Goal: Information Seeking & Learning: Learn about a topic

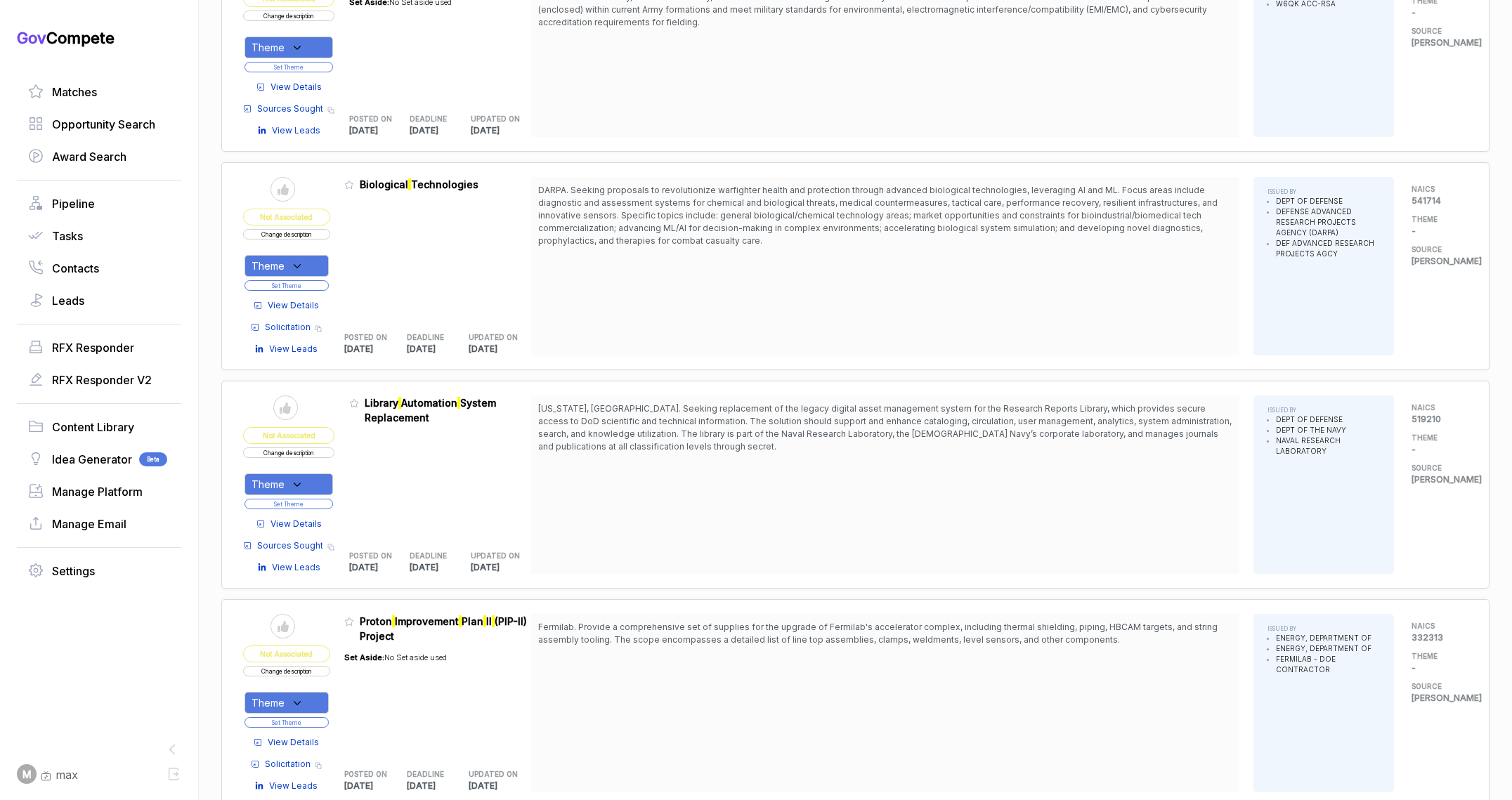
scroll to position [2551, 0]
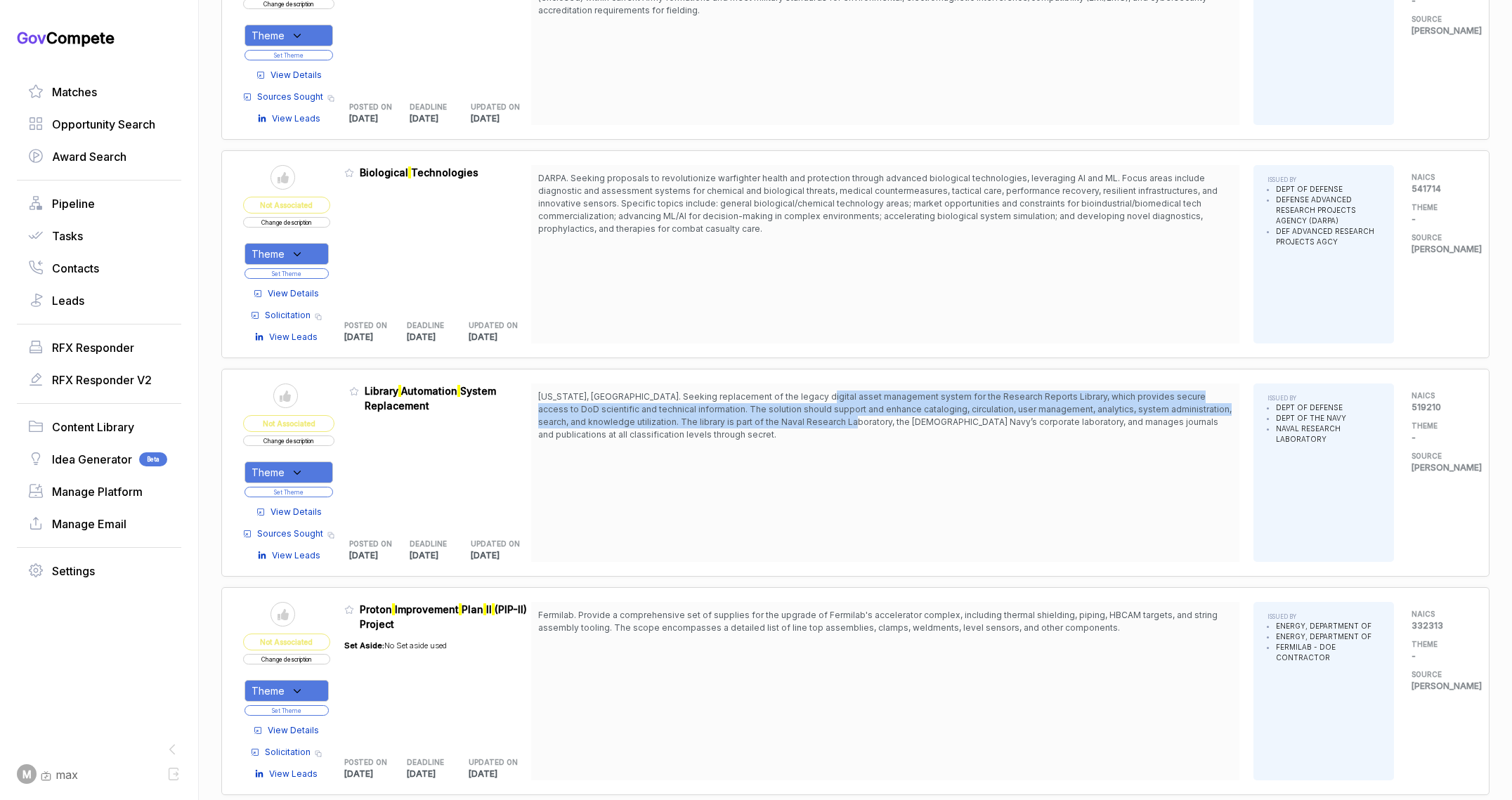
drag, startPoint x: 810, startPoint y: 400, endPoint x: 784, endPoint y: 435, distance: 43.6
click at [797, 429] on span "Washington, DC. Seeking replacement of the legacy digital asset management syst…" at bounding box center [885, 416] width 694 height 51
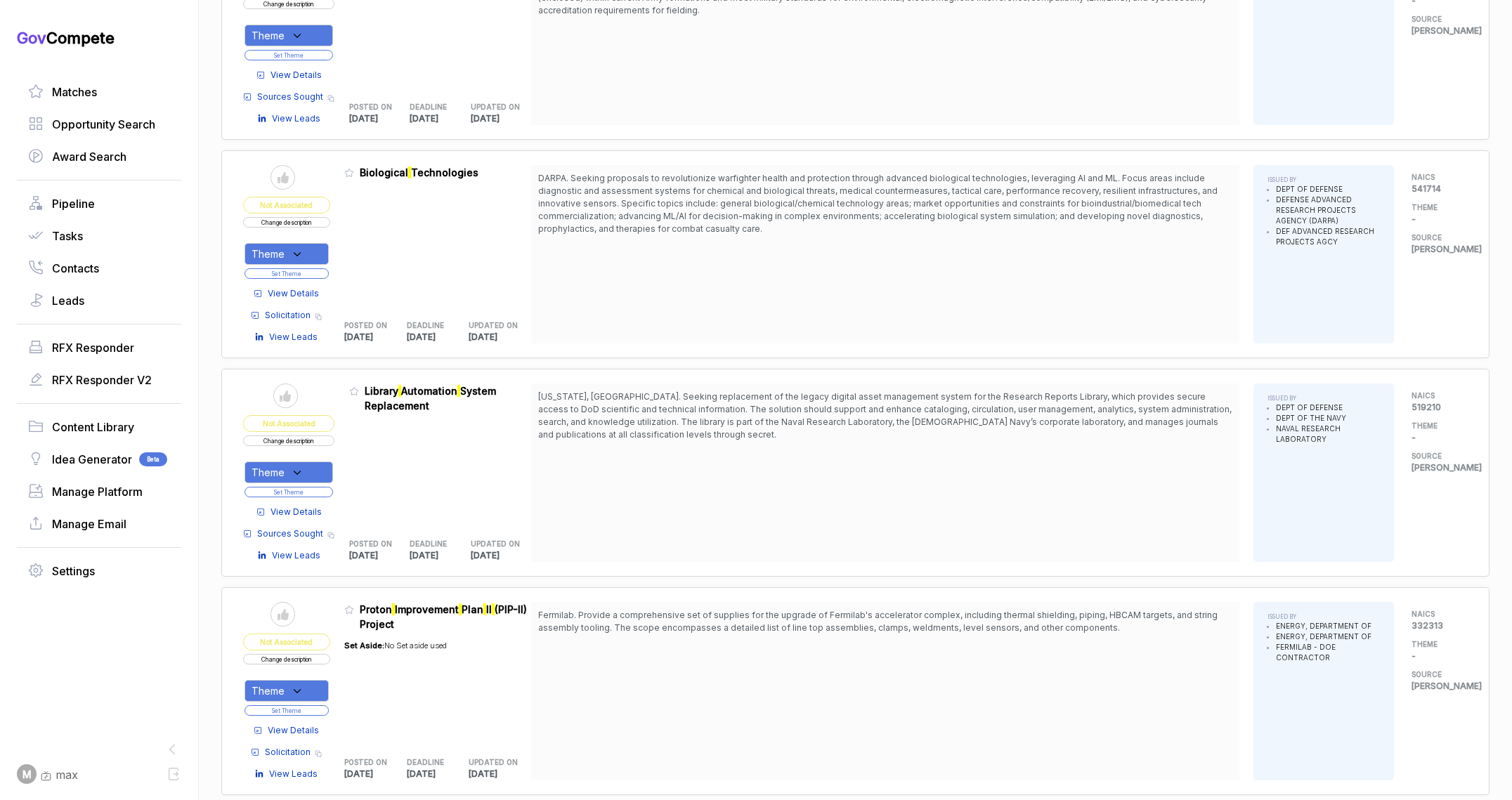
click at [295, 510] on span "View Details" at bounding box center [296, 511] width 51 height 13
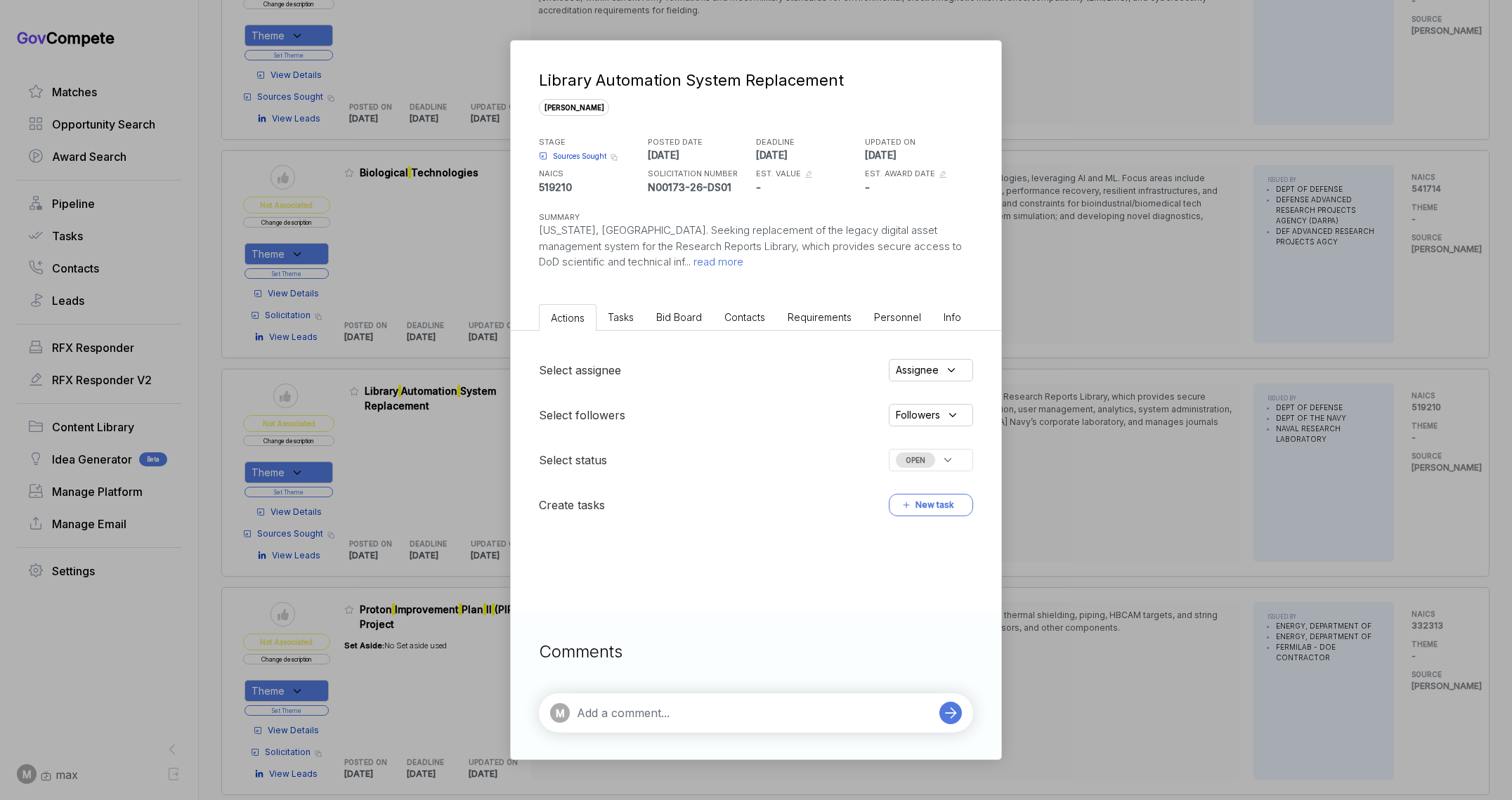
click at [691, 323] on li "Bid Board" at bounding box center [678, 317] width 68 height 26
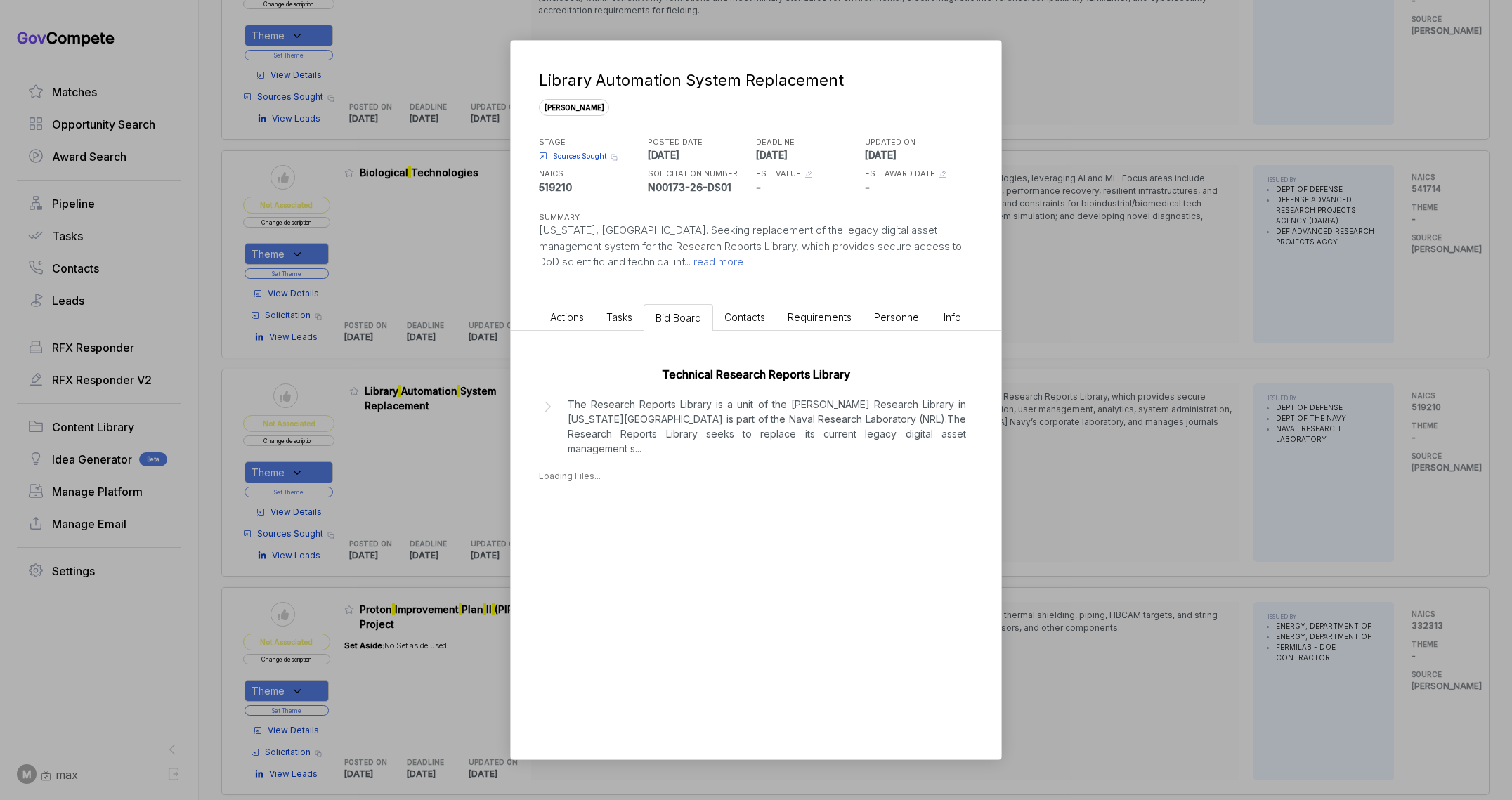
click at [681, 438] on p "The Research Reports Library is a unit of the Ruth H. Hooker Research Library i…" at bounding box center [766, 426] width 398 height 59
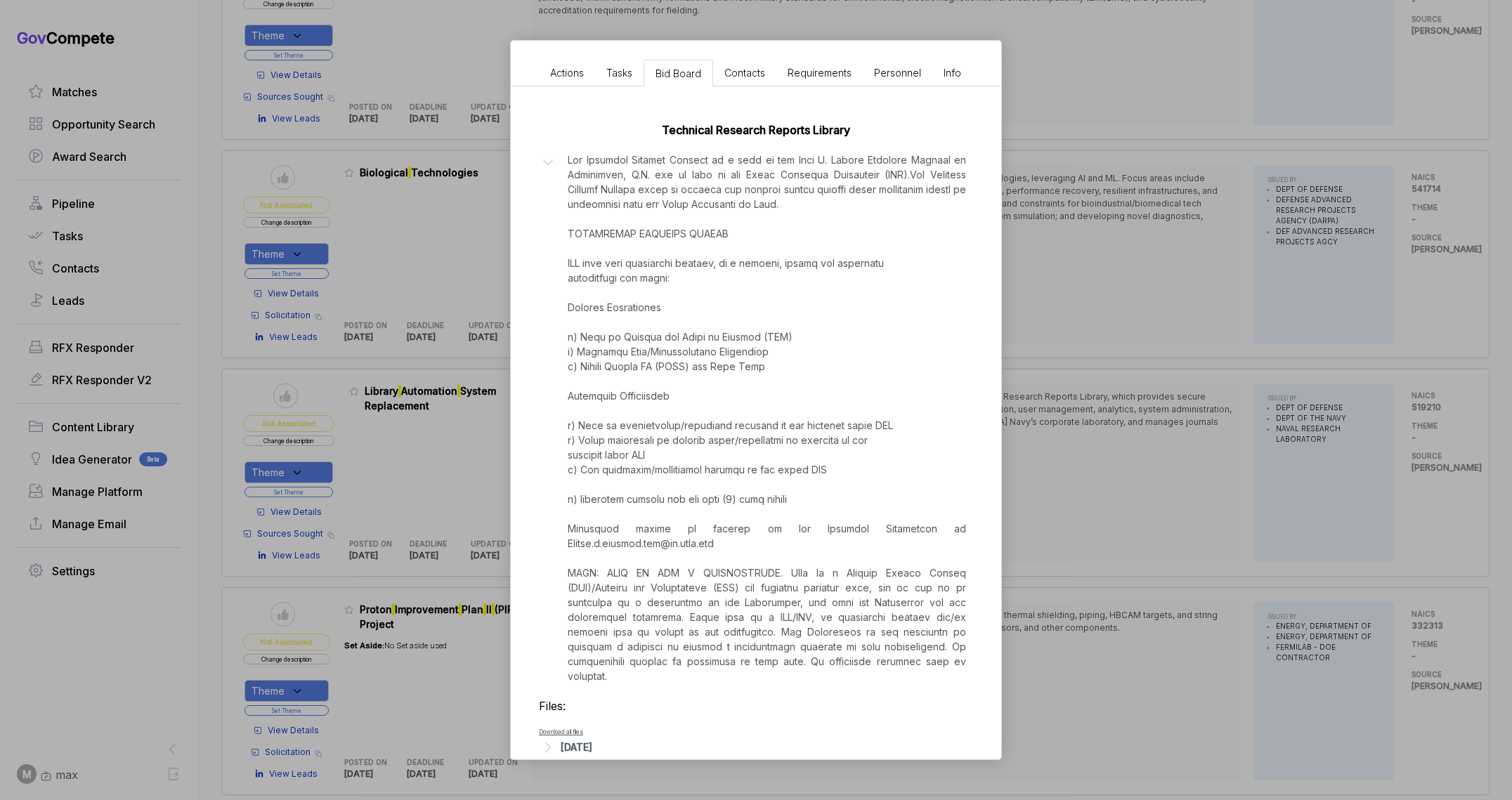
scroll to position [255, 0]
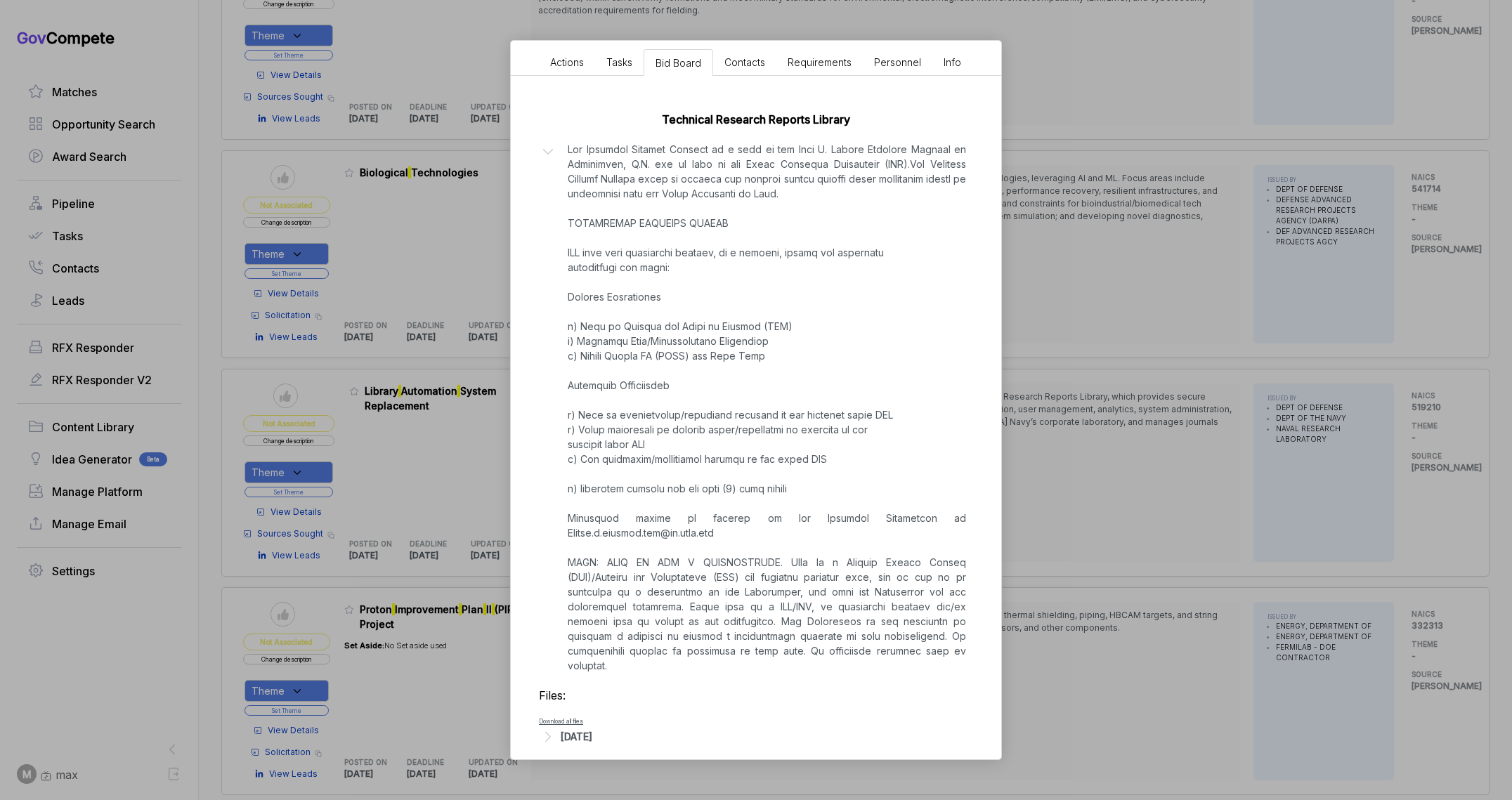
click at [592, 729] on div "Oct 1, 2025" at bounding box center [576, 737] width 31 height 15
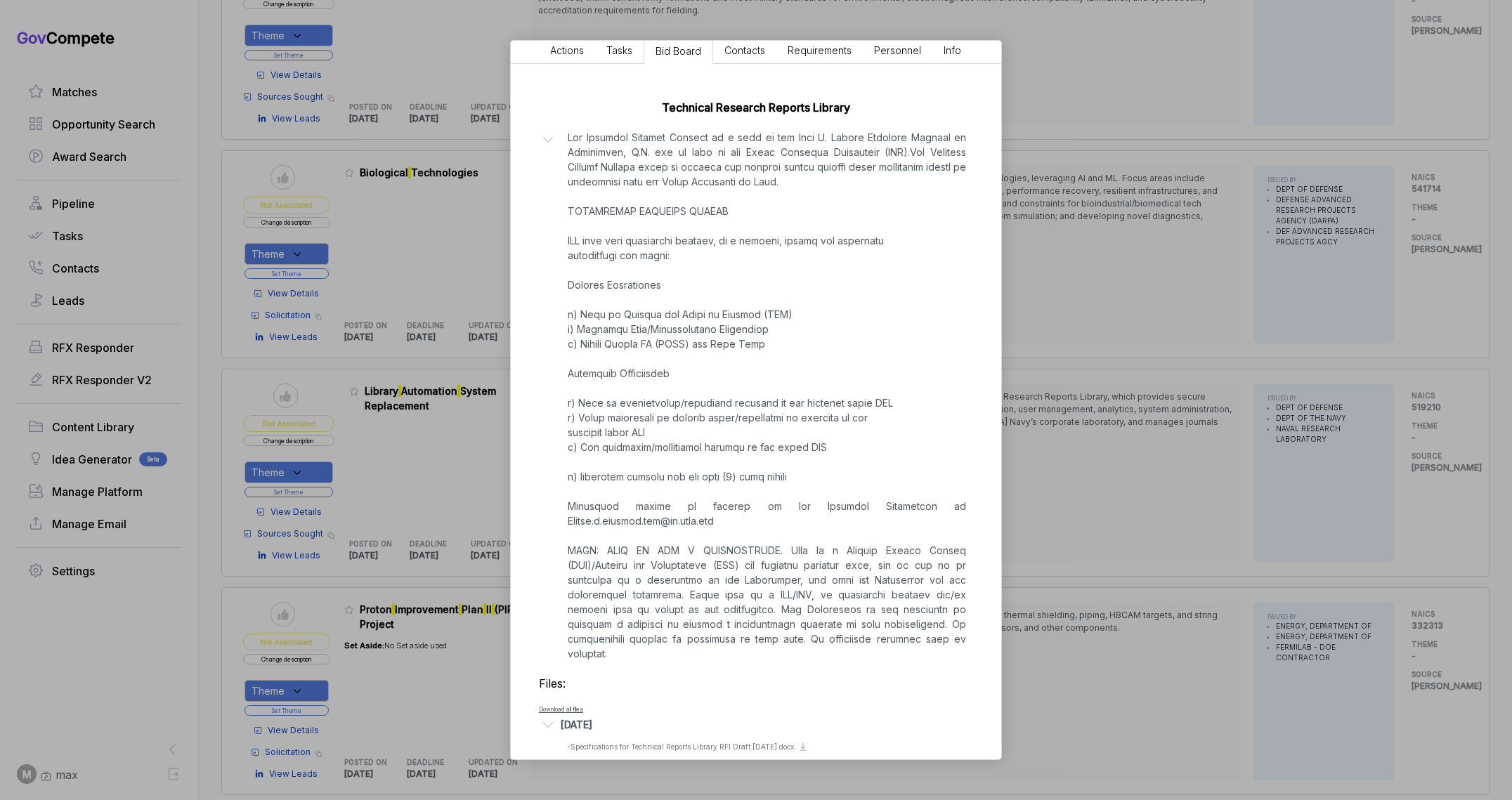
scroll to position [274, 0]
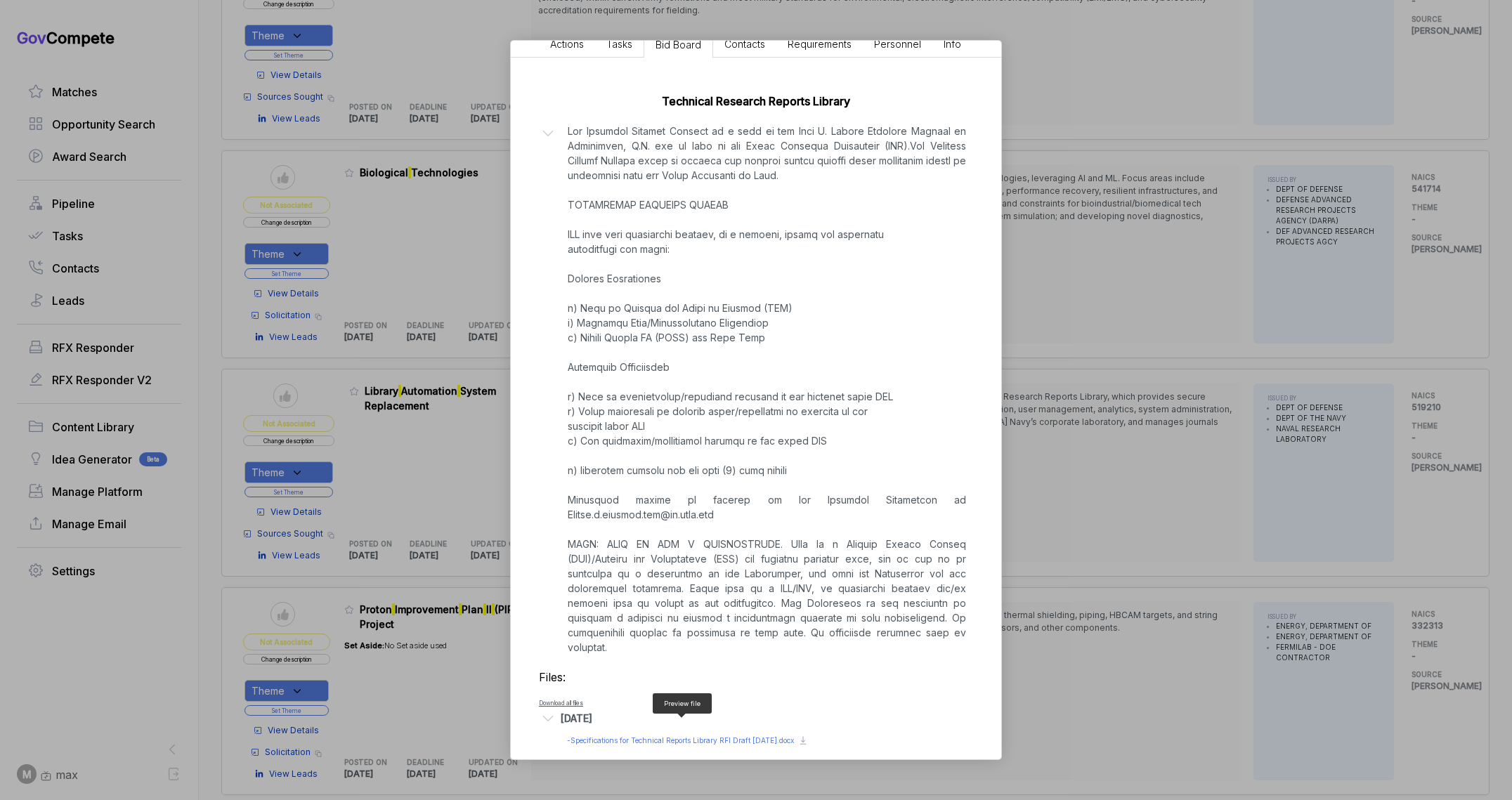
click at [627, 736] on span "- Specifications for Technical Reports Library RFI Draft 9-26-25.docx" at bounding box center [680, 740] width 227 height 8
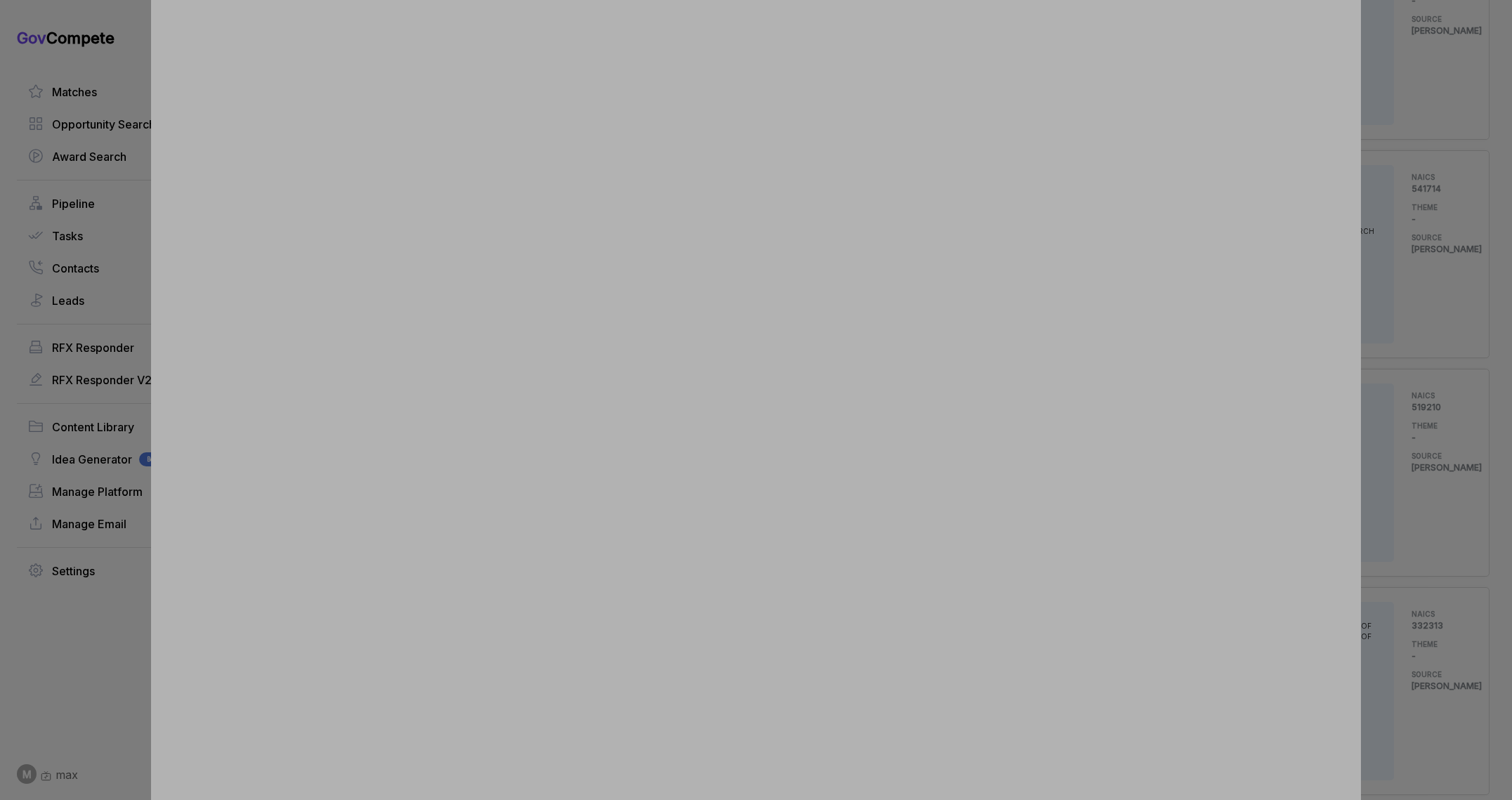
click at [1423, 356] on div at bounding box center [756, 400] width 1512 height 800
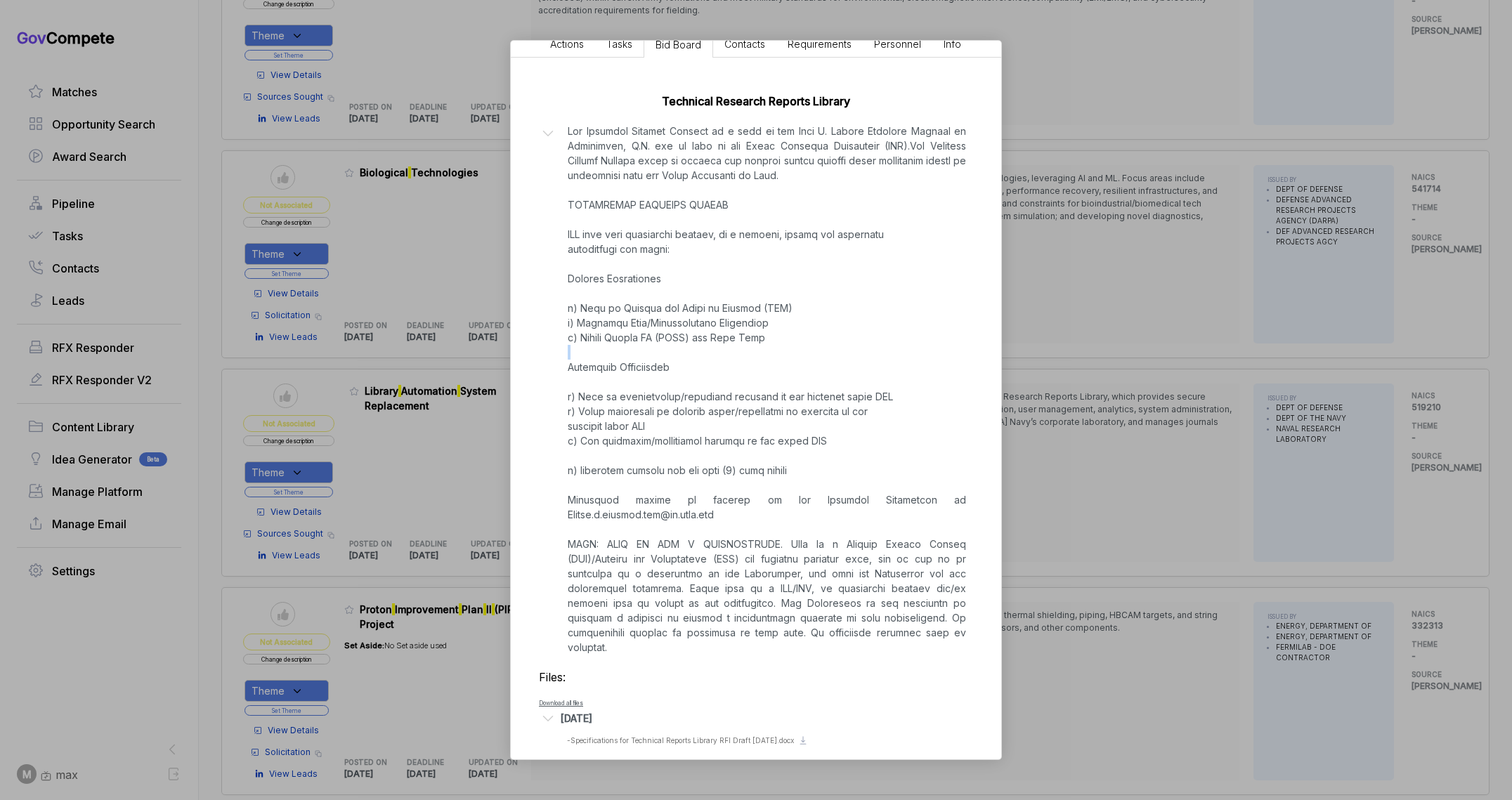
drag, startPoint x: 1423, startPoint y: 356, endPoint x: 1089, endPoint y: 372, distance: 334.4
click at [1423, 356] on div "Library Automation System Replacement sam STAGE Sources Sought Copy link POSTED…" at bounding box center [756, 400] width 1512 height 800
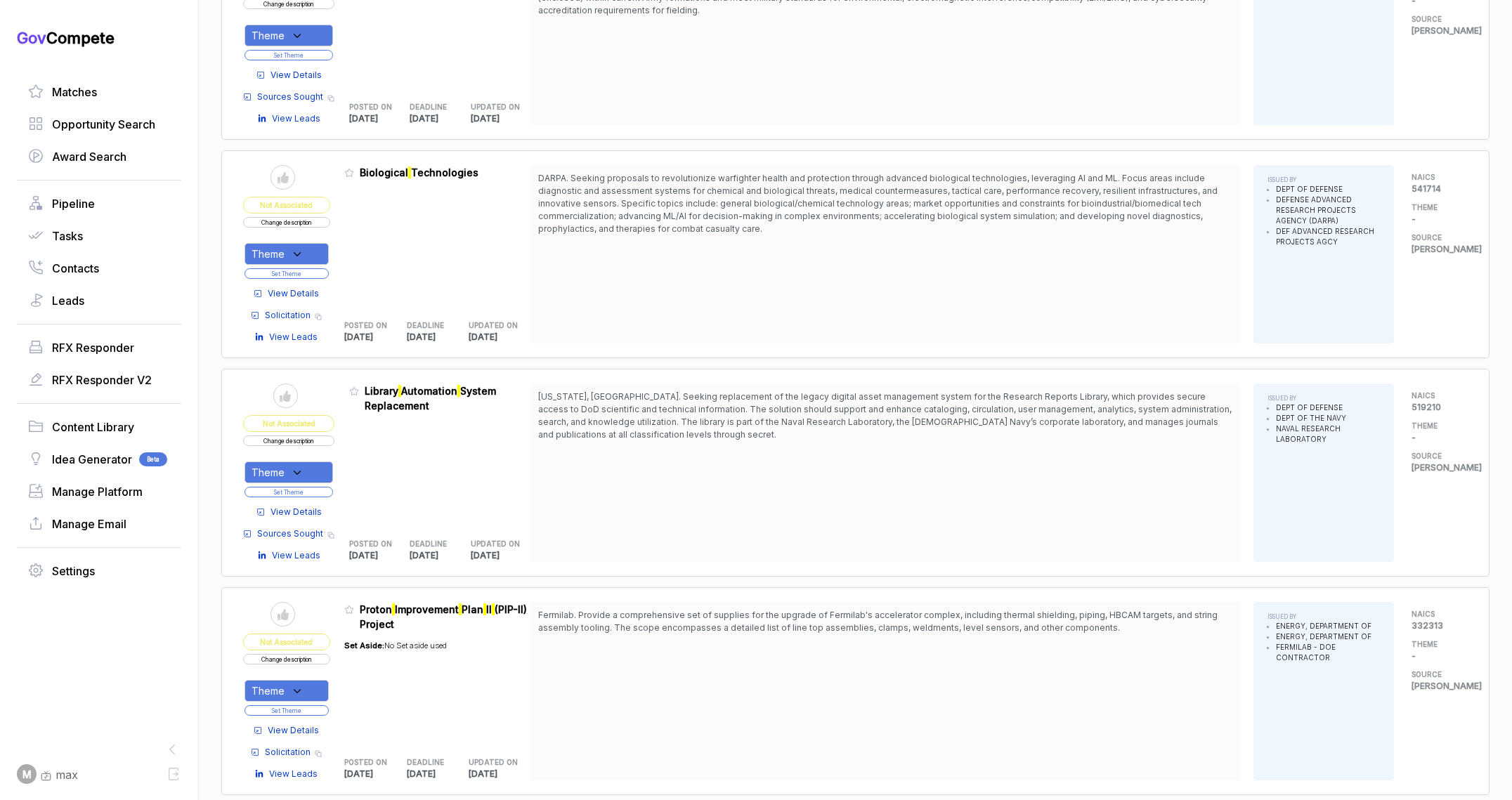
click at [318, 464] on div "Theme" at bounding box center [289, 472] width 89 height 22
click at [303, 541] on span "[PERSON_NAME] - IT" at bounding box center [334, 544] width 120 height 17
checkbox input "true"
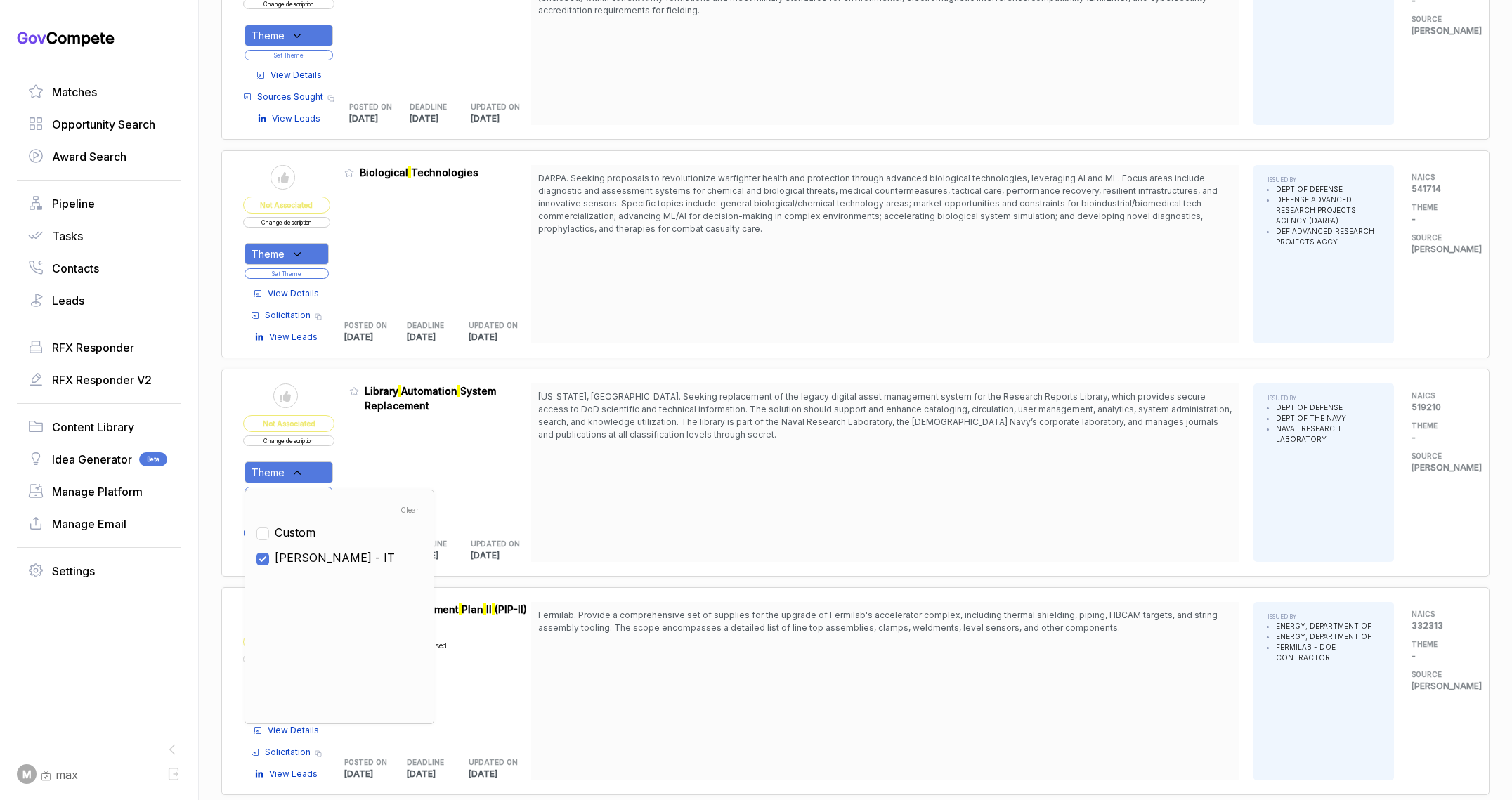
drag, startPoint x: 372, startPoint y: 460, endPoint x: 333, endPoint y: 487, distance: 47.4
click at [369, 464] on div "Admin: Click to change feature to 1 N00173-26-DS01 Library Automation System Re…" at bounding box center [440, 472] width 183 height 178
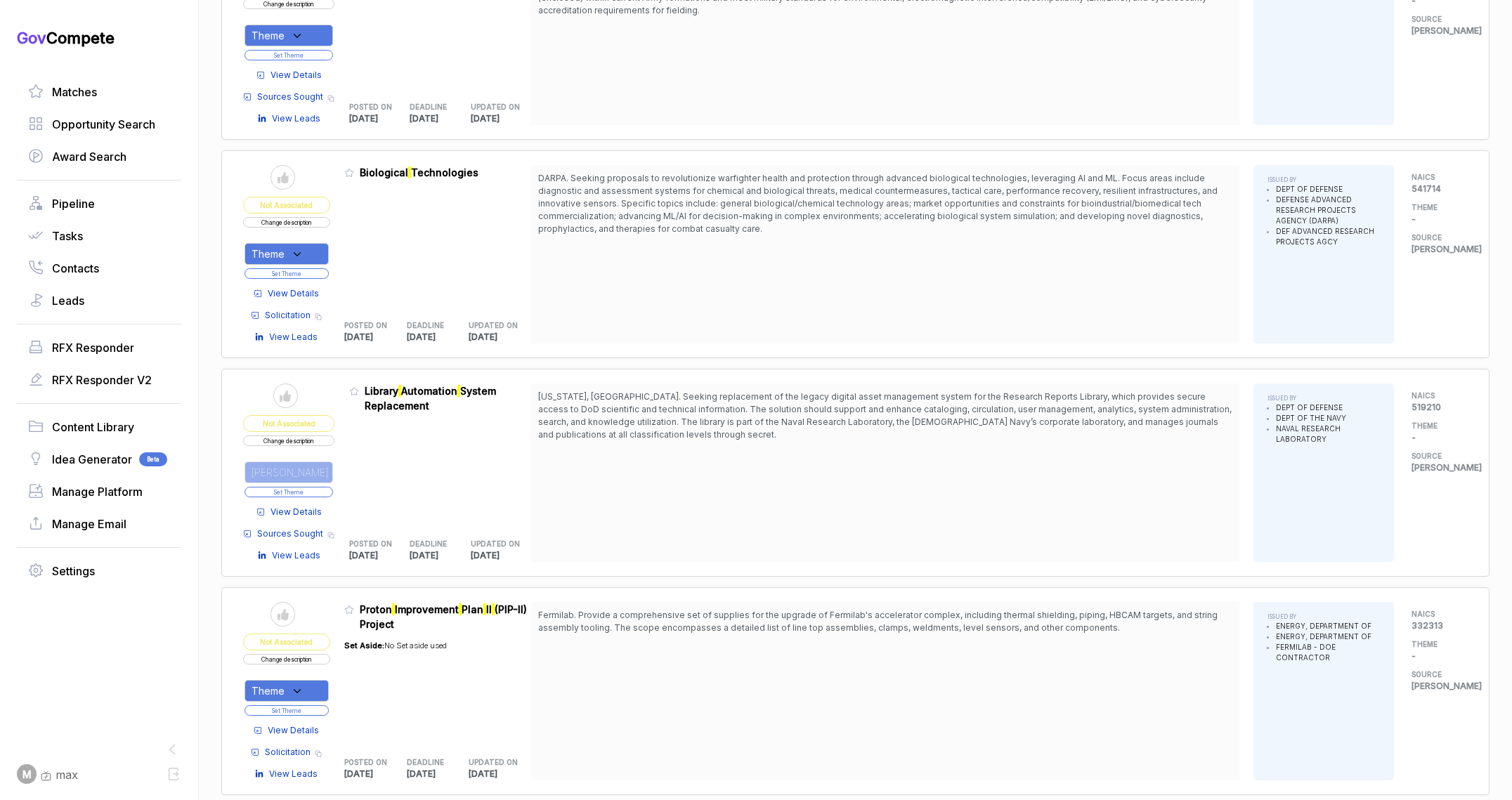
click at [318, 492] on button "Set Theme" at bounding box center [289, 492] width 89 height 10
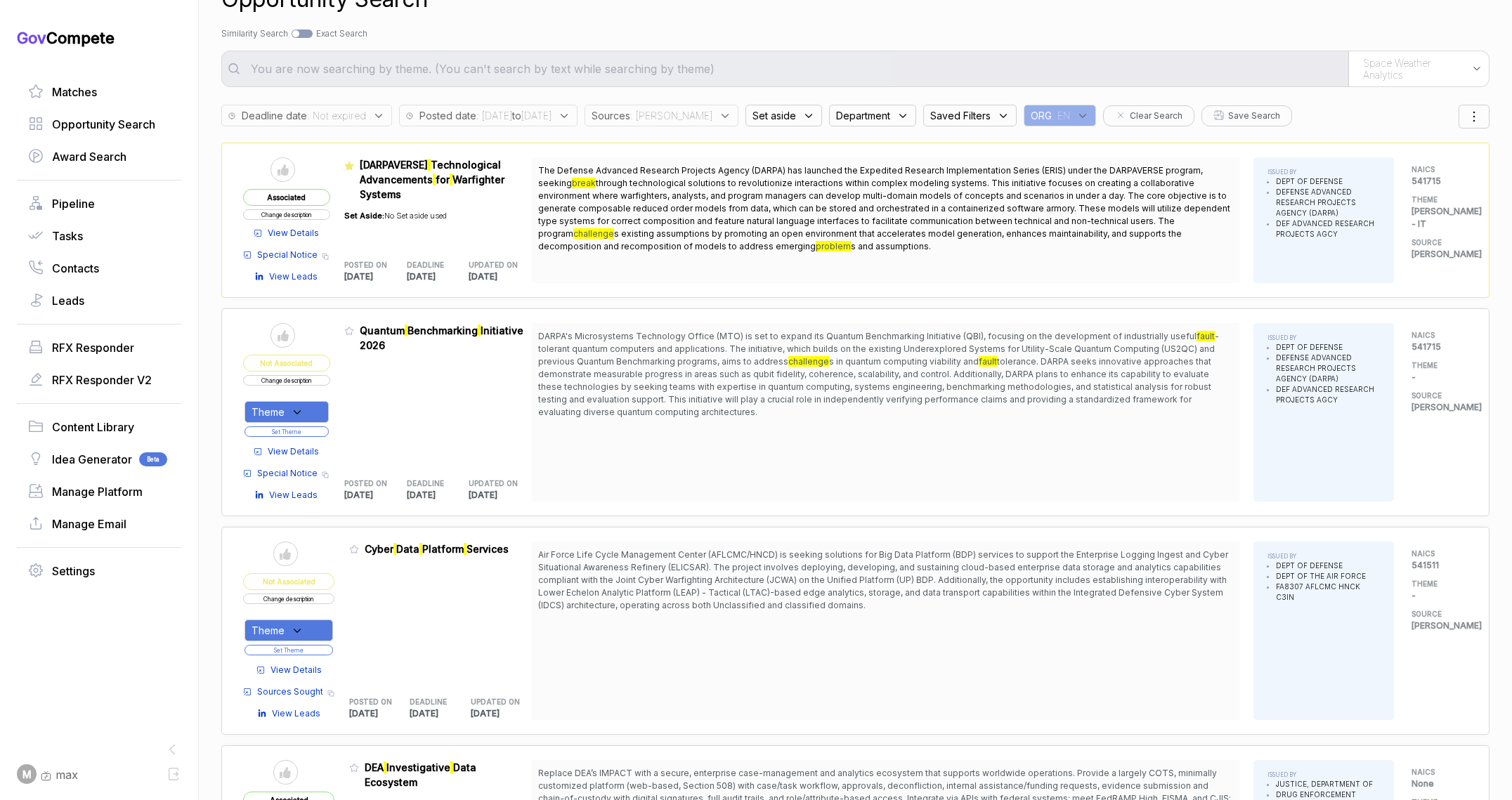
scroll to position [0, 0]
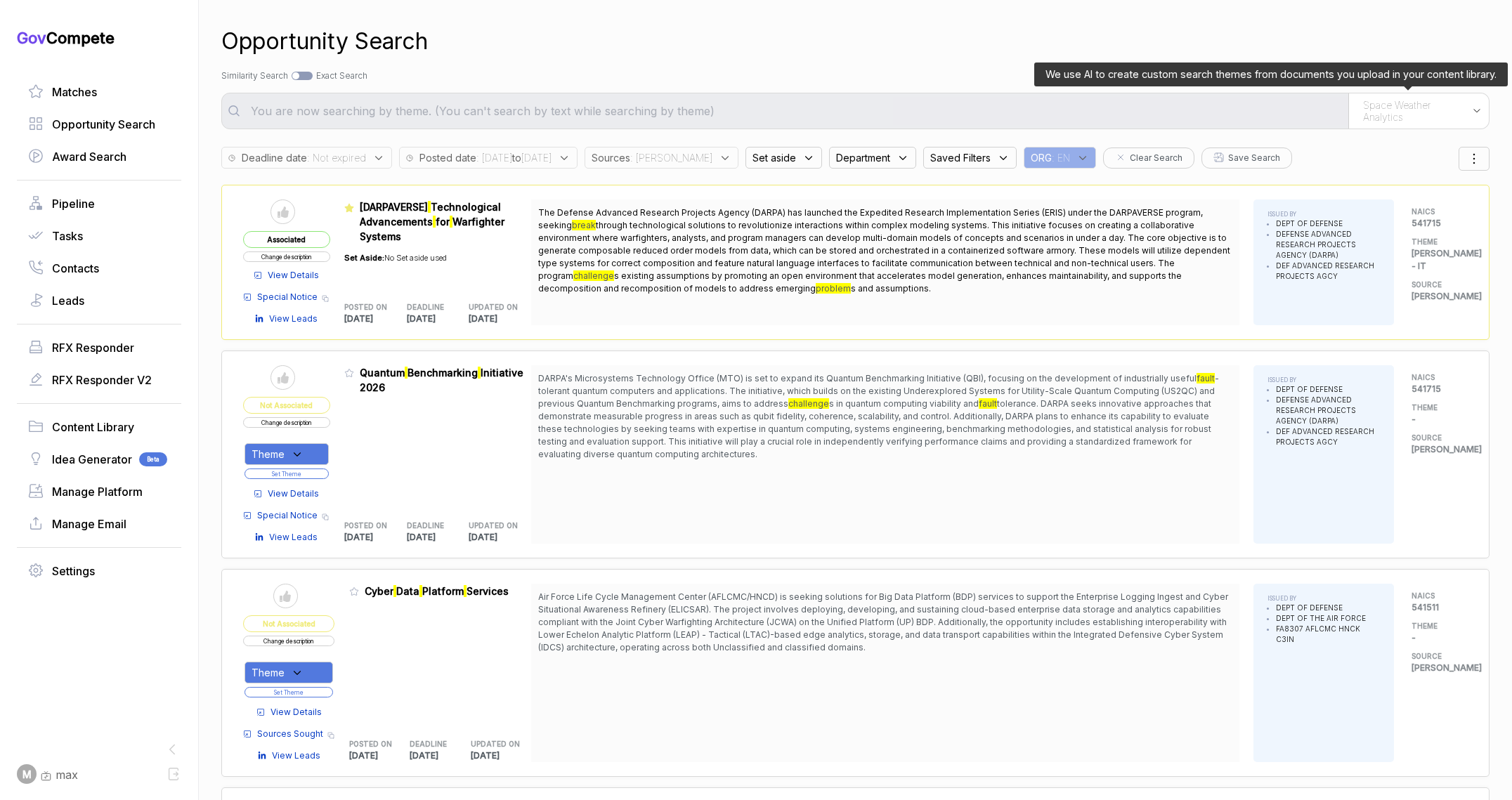
click at [1360, 127] on div "Space Weather Analytics" at bounding box center [1418, 110] width 140 height 35
click at [1368, 200] on span "Open Innovation" at bounding box center [1364, 207] width 87 height 14
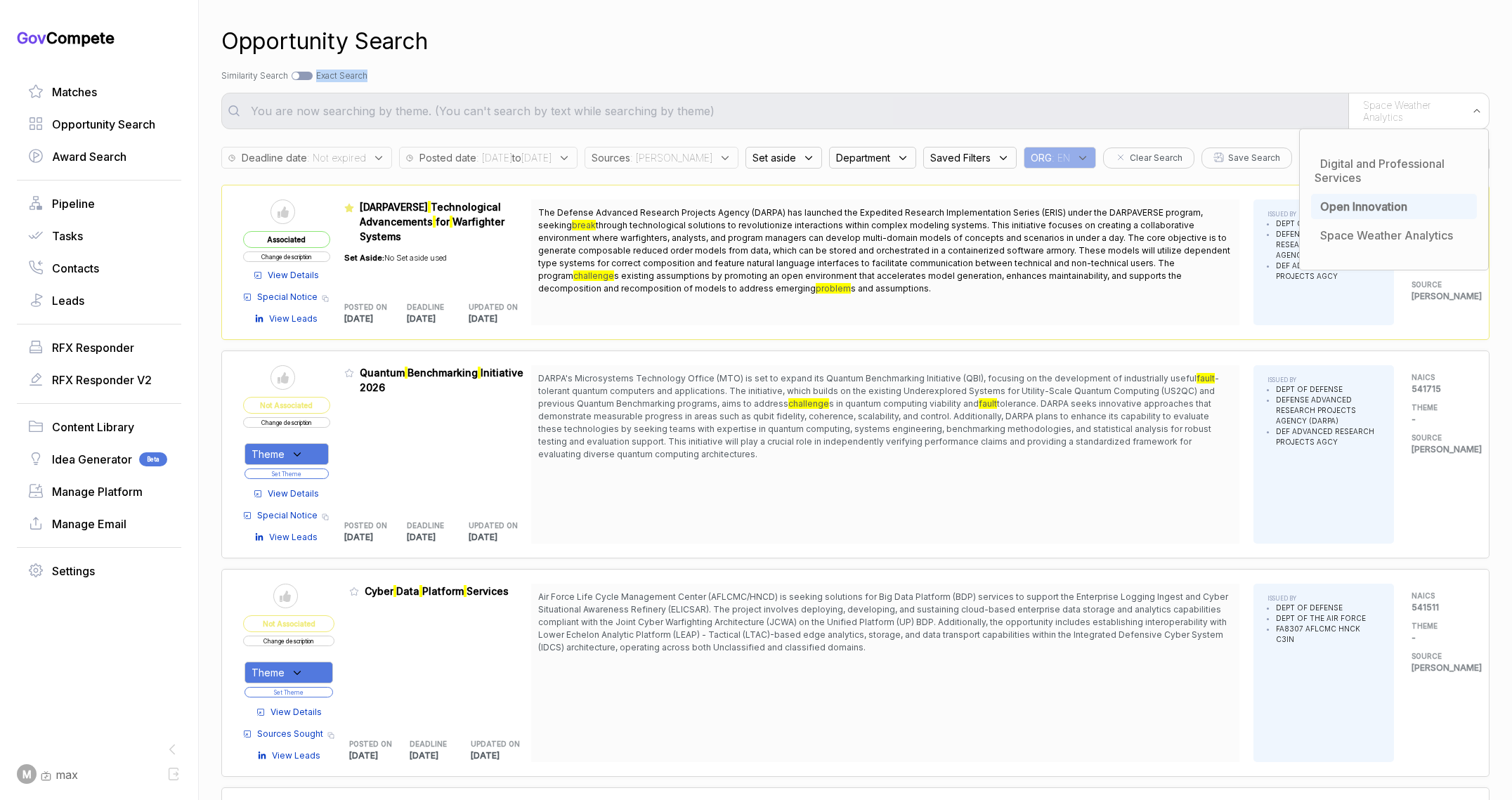
click at [1106, 69] on div "Search by Topic Relevance Similarity Search Search by Exact Keyword Match Exact…" at bounding box center [855, 75] width 1268 height 13
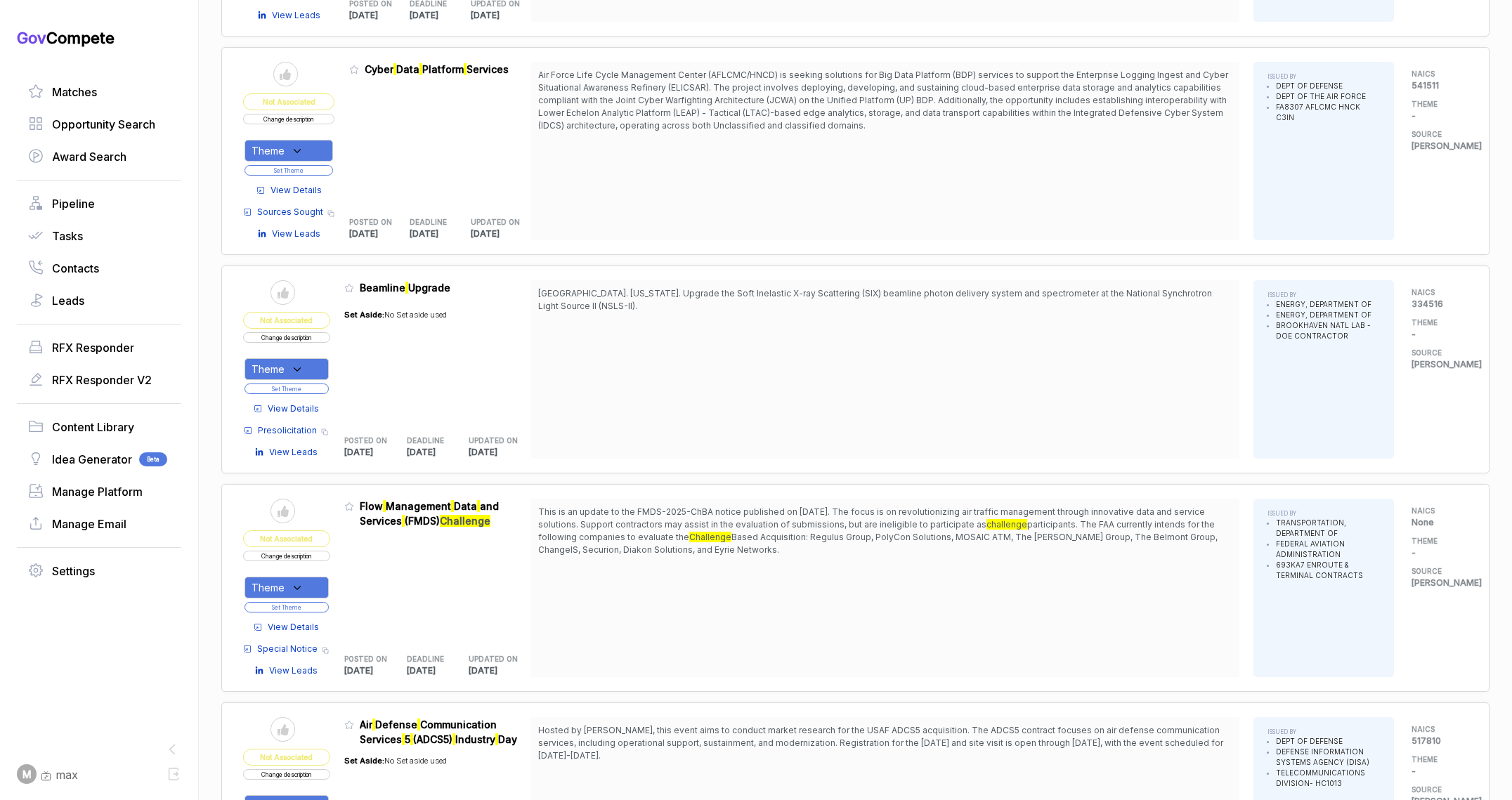
scroll to position [1415, 0]
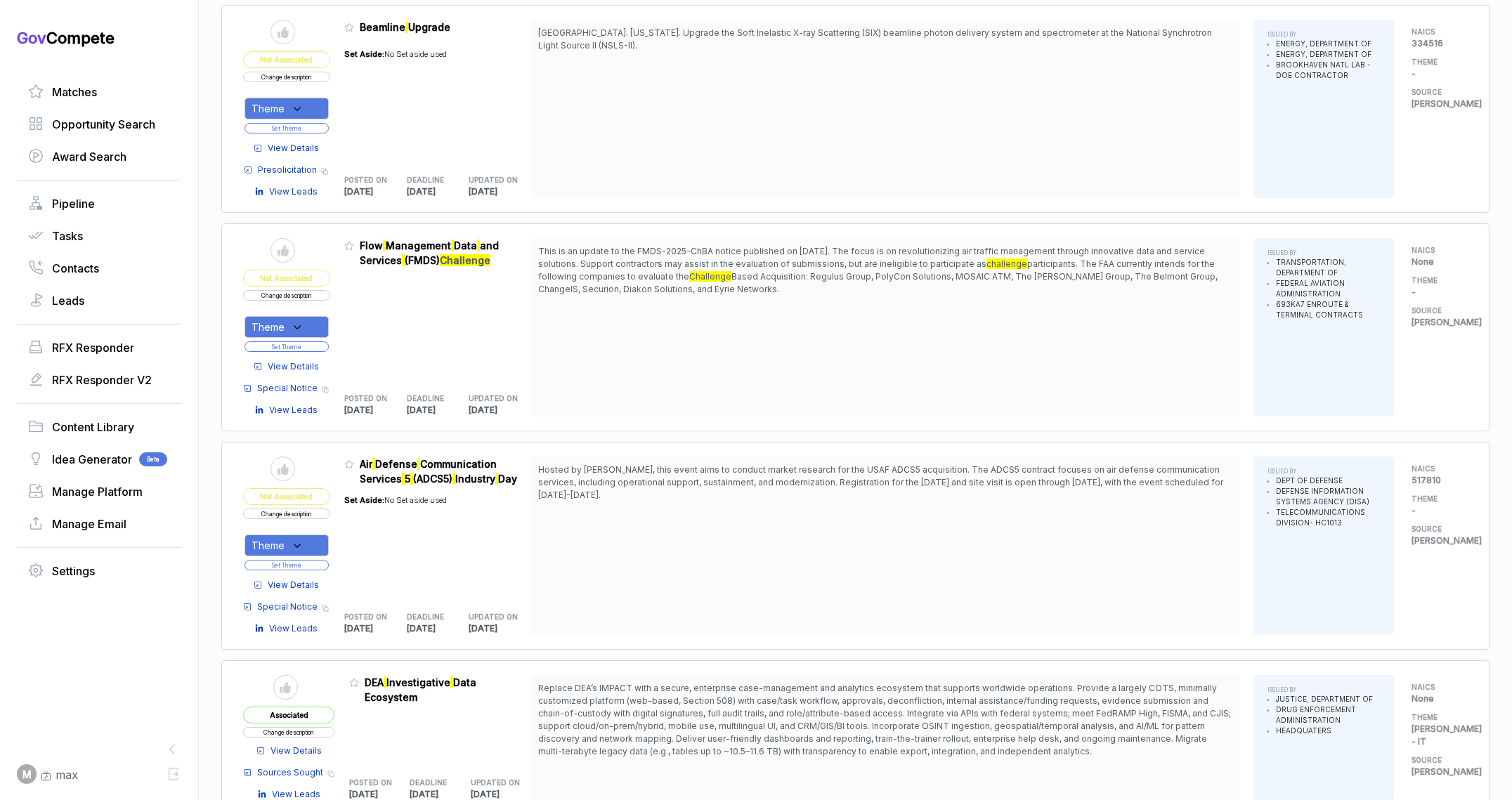
scroll to position [1668, 0]
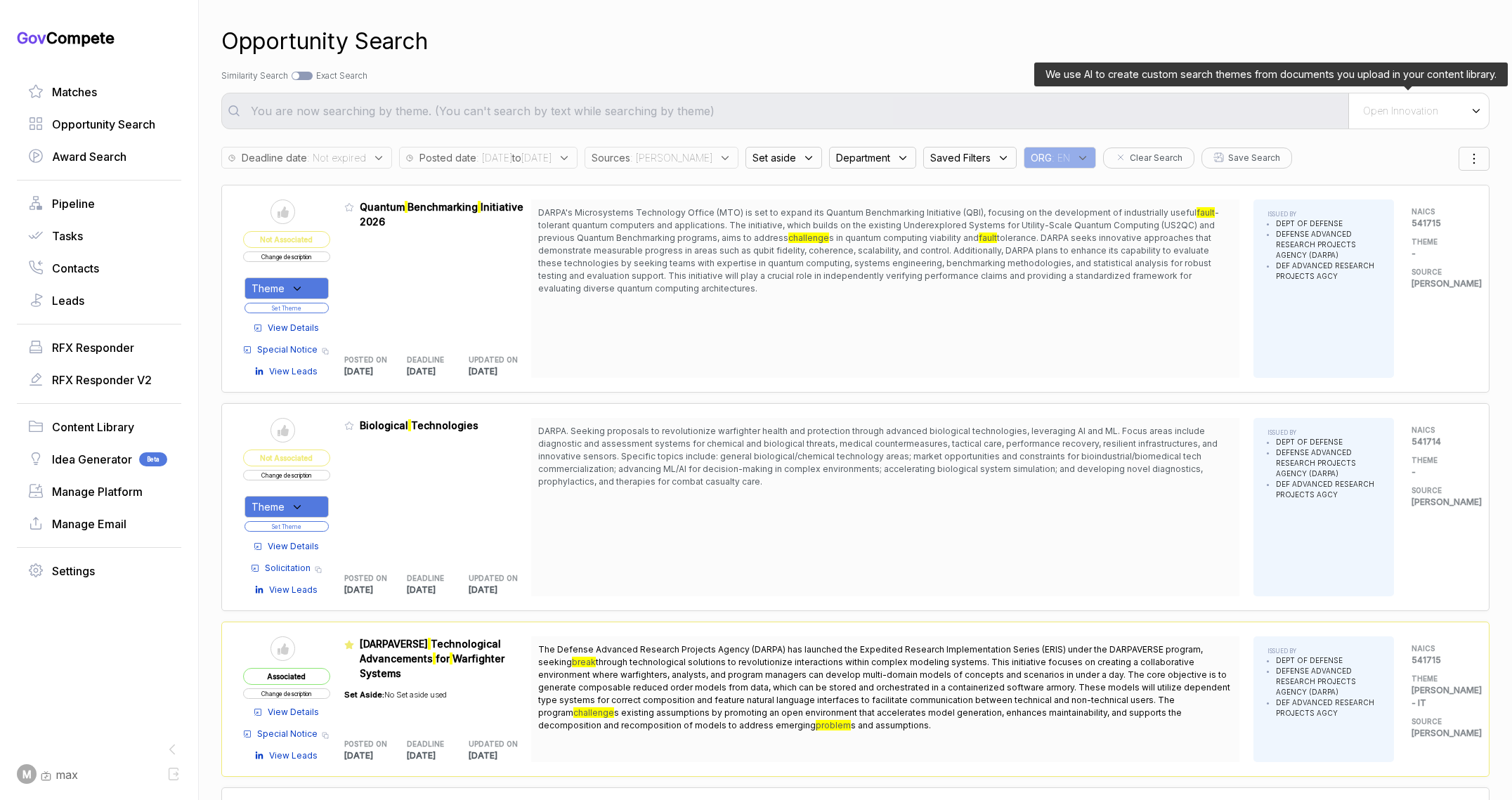
click at [1397, 95] on div "Open Innovation" at bounding box center [1418, 110] width 140 height 35
click at [1353, 215] on div "Open Innovation" at bounding box center [1393, 207] width 166 height 25
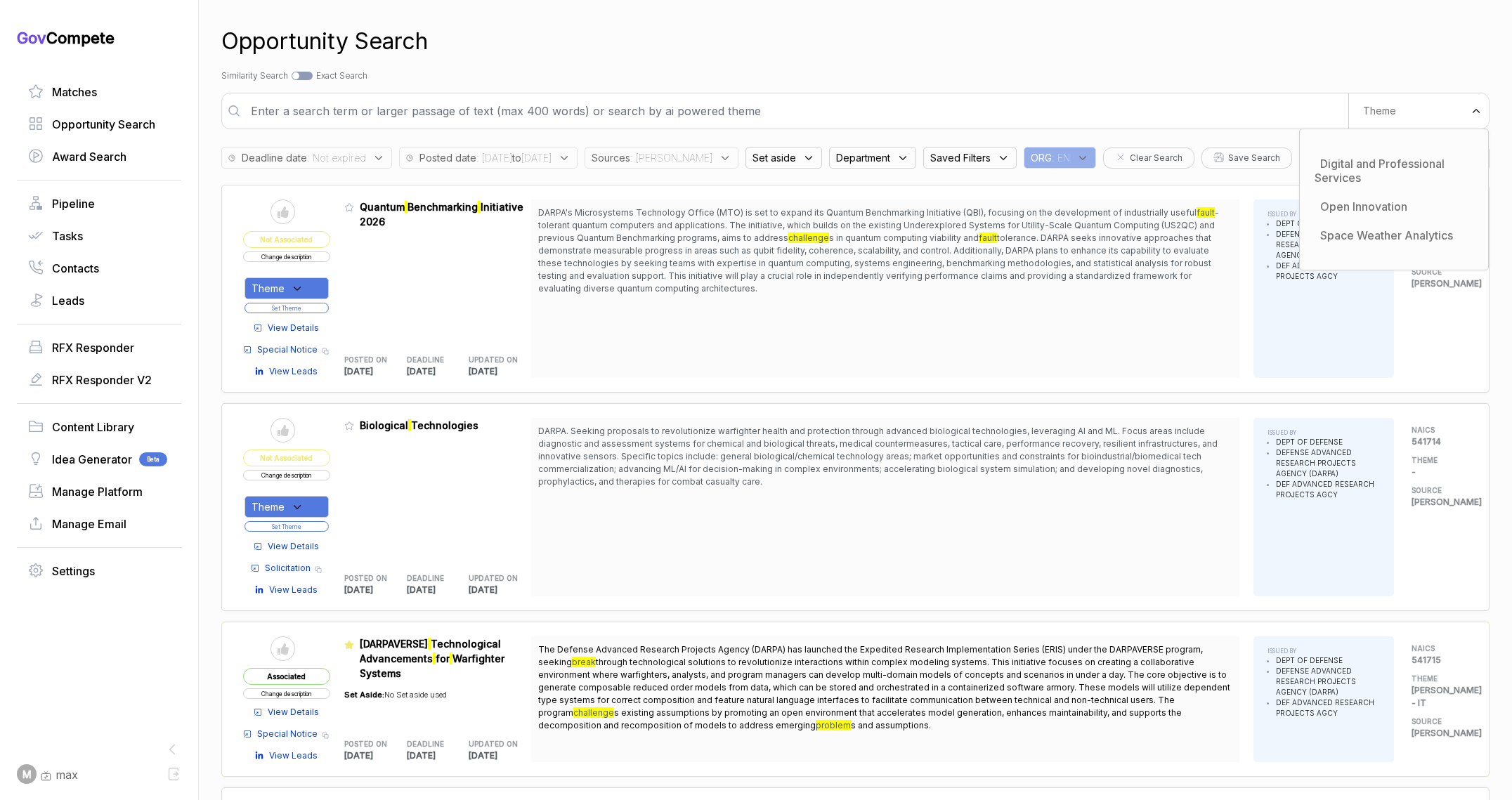
click at [988, 117] on input "text" at bounding box center [795, 111] width 1106 height 28
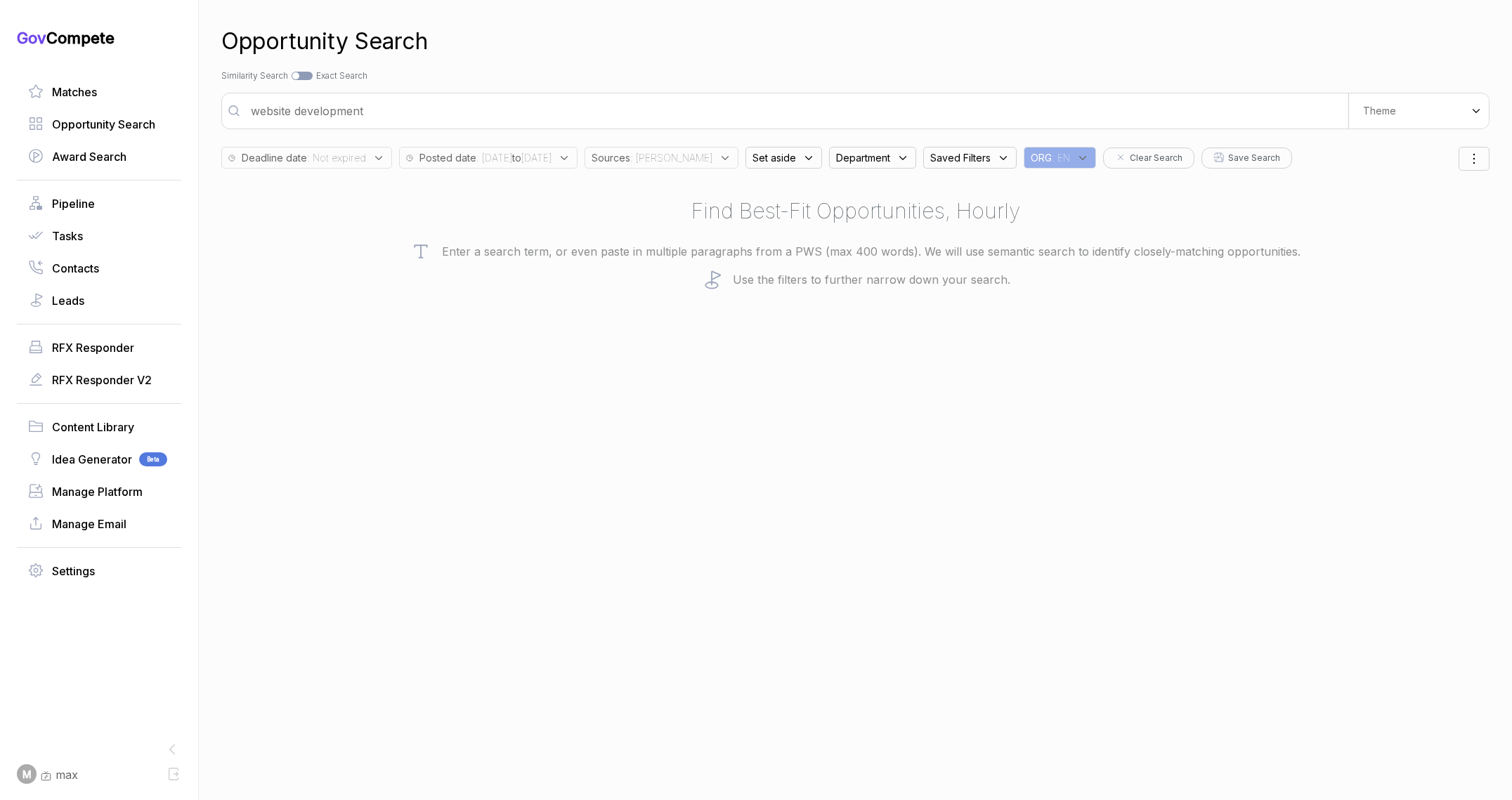
type input "website development"
click at [552, 162] on span ": 2025/10/01 to 2025/10/02" at bounding box center [514, 158] width 75 height 15
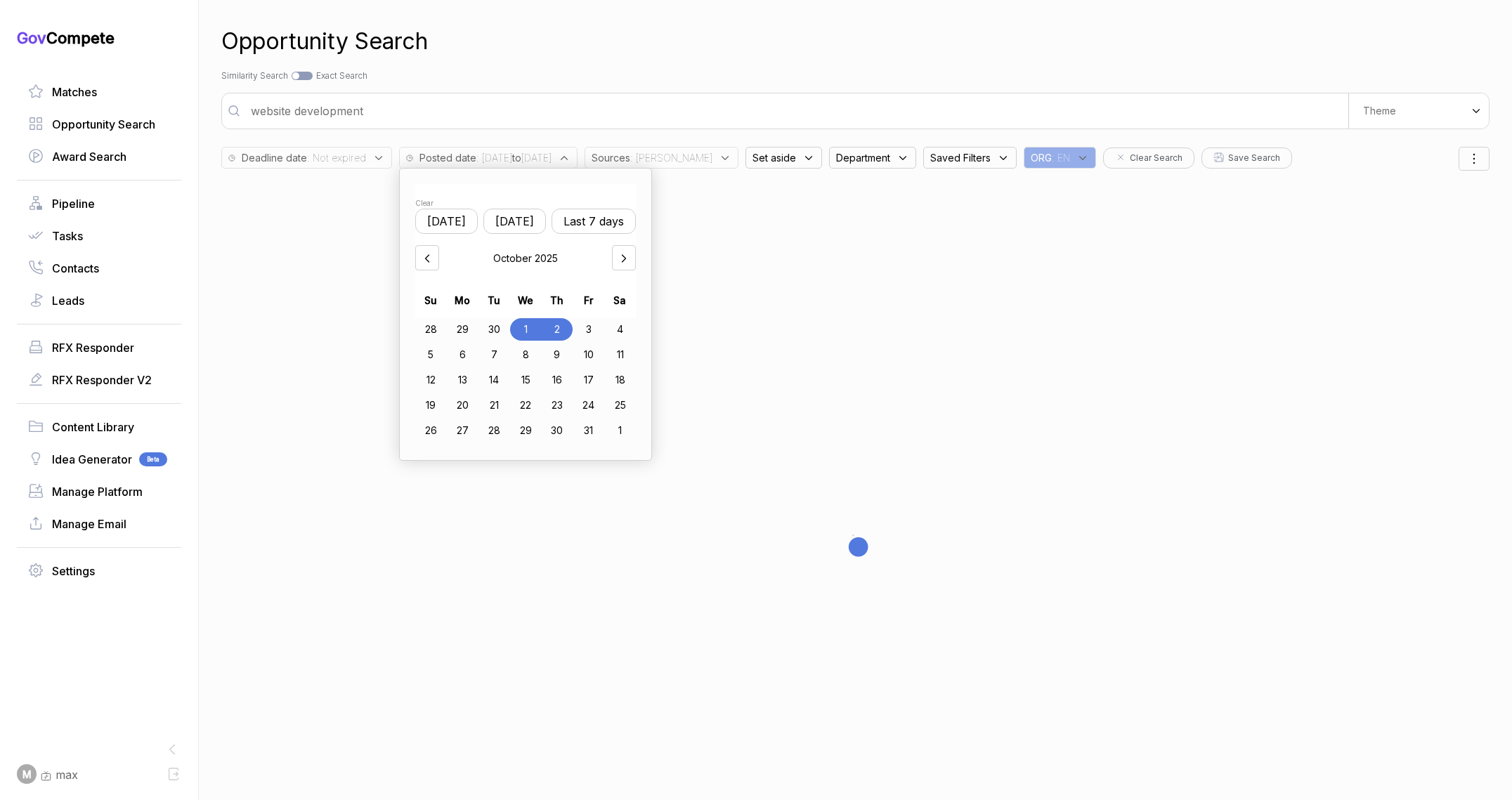
click at [458, 333] on div "29" at bounding box center [462, 330] width 31 height 22
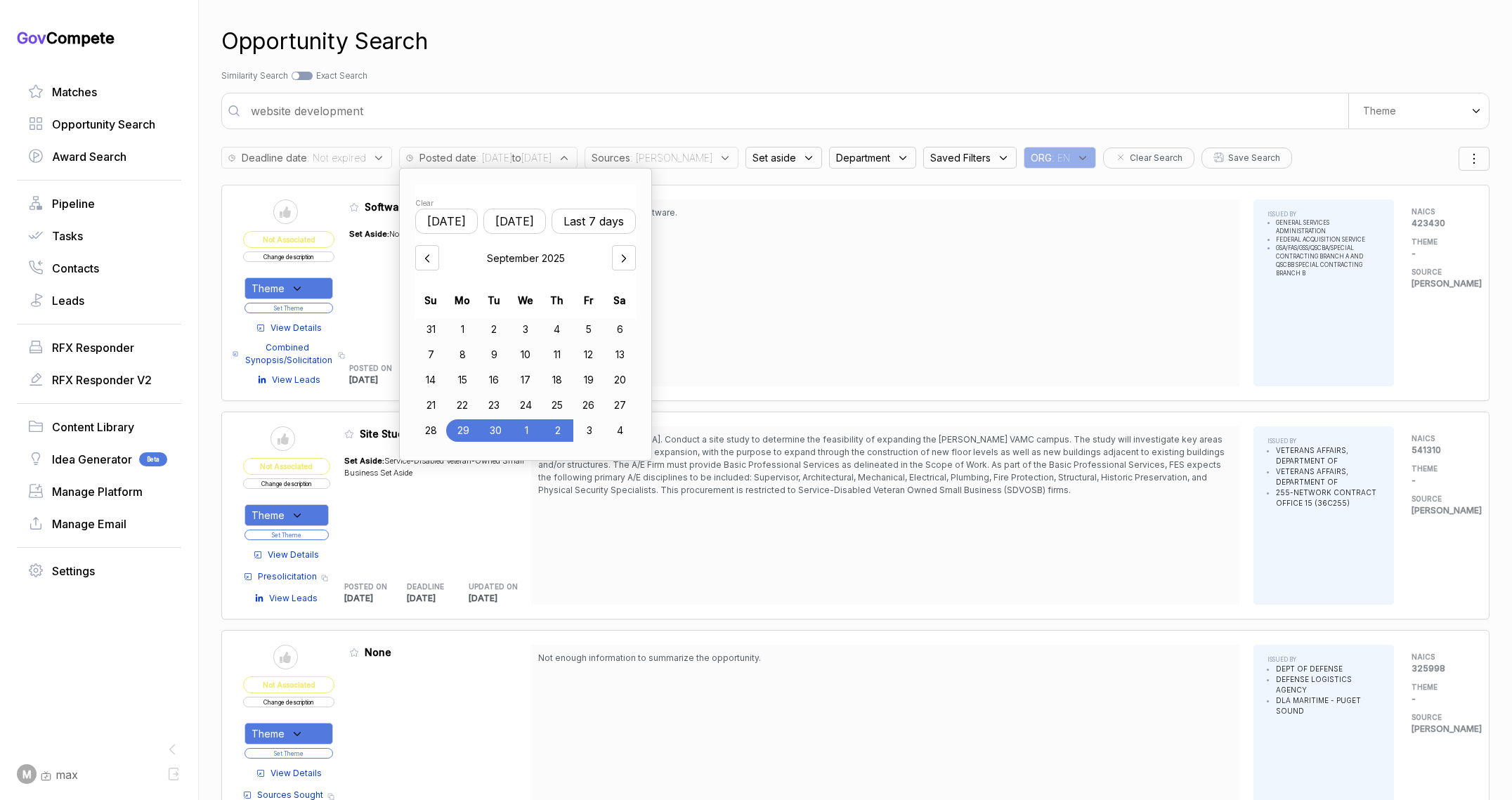
click at [555, 431] on div "2" at bounding box center [557, 431] width 31 height 22
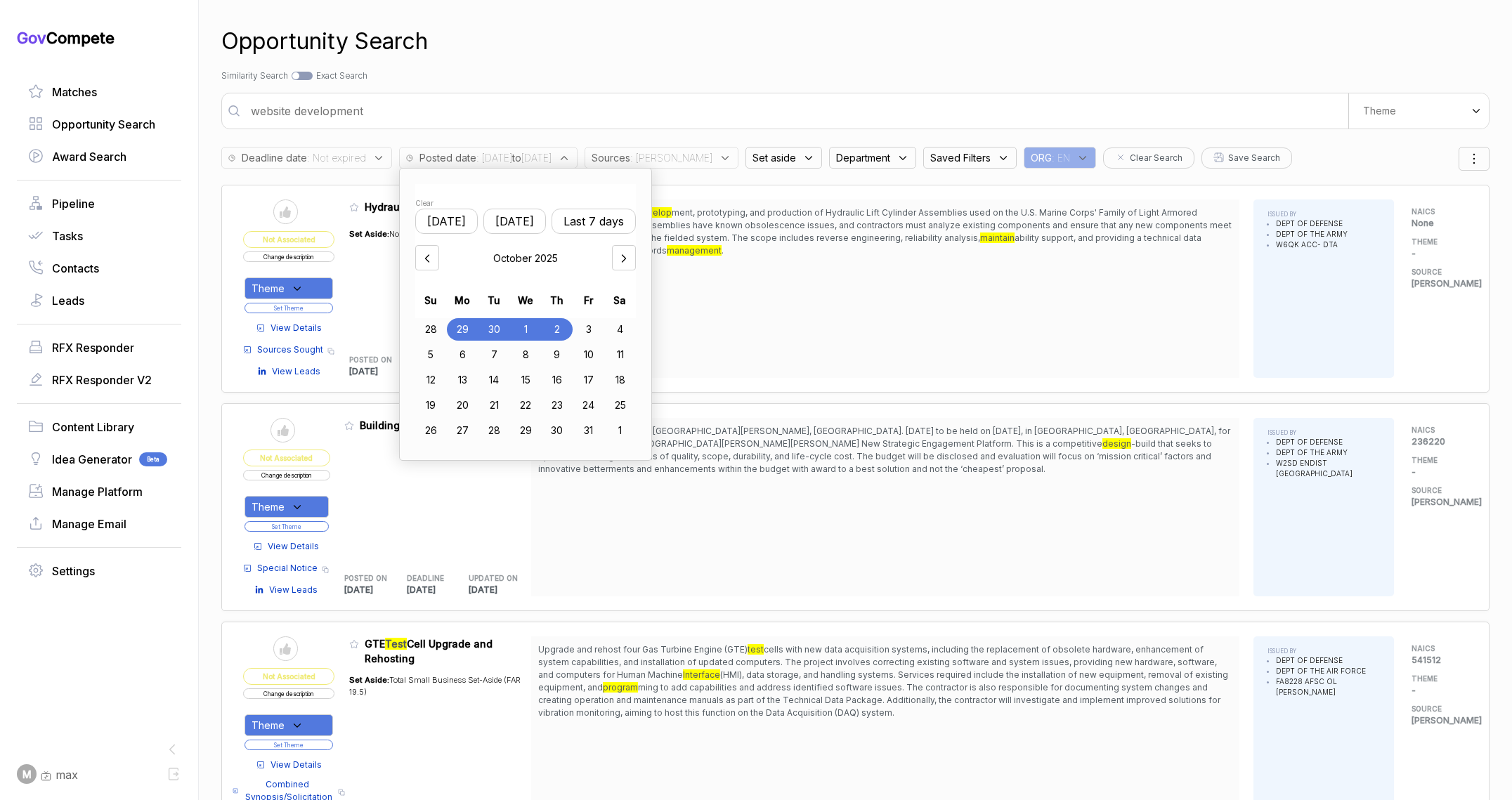
click at [634, 49] on div "Opportunity Search" at bounding box center [855, 41] width 1268 height 34
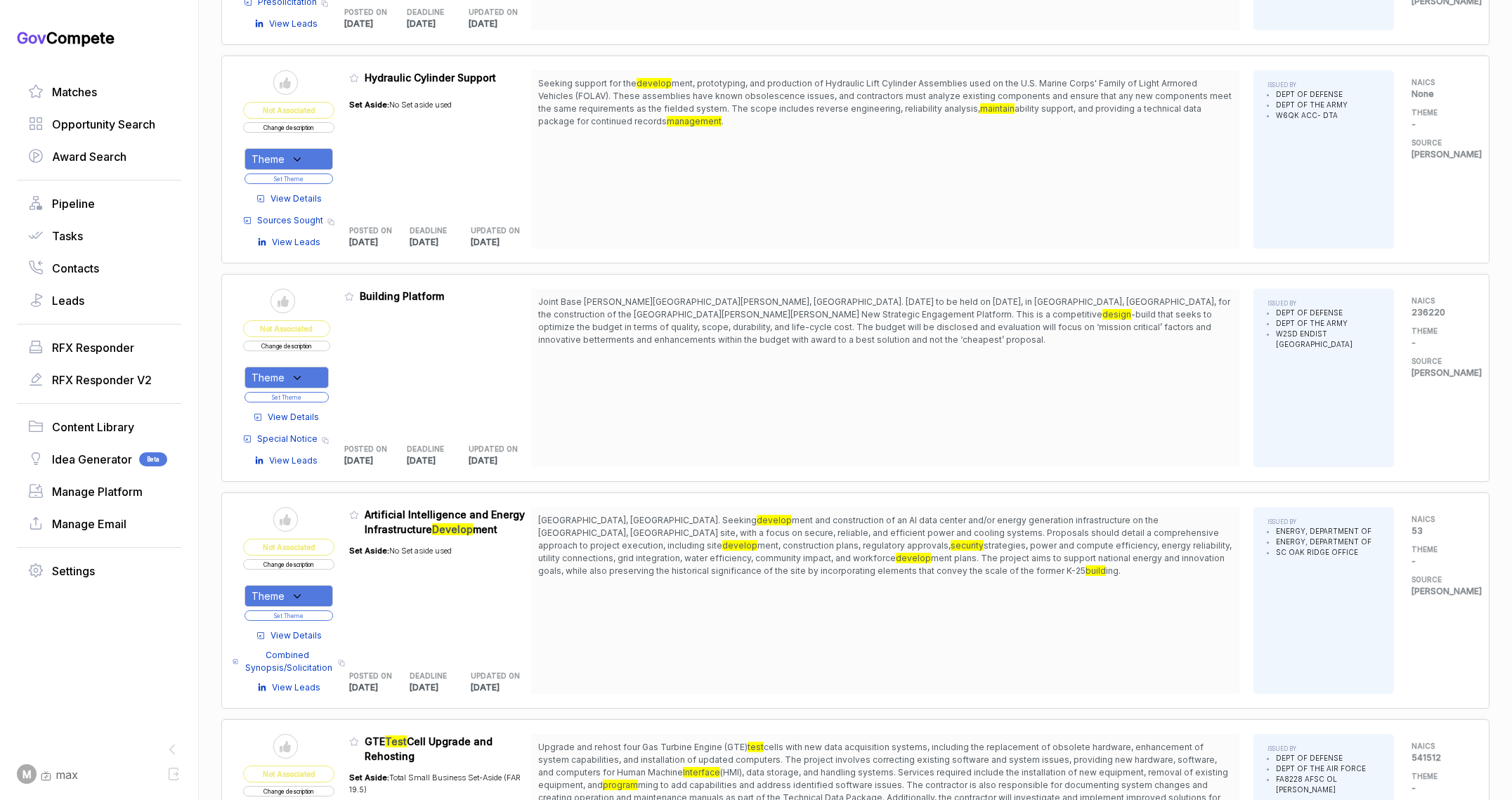
scroll to position [1551, 0]
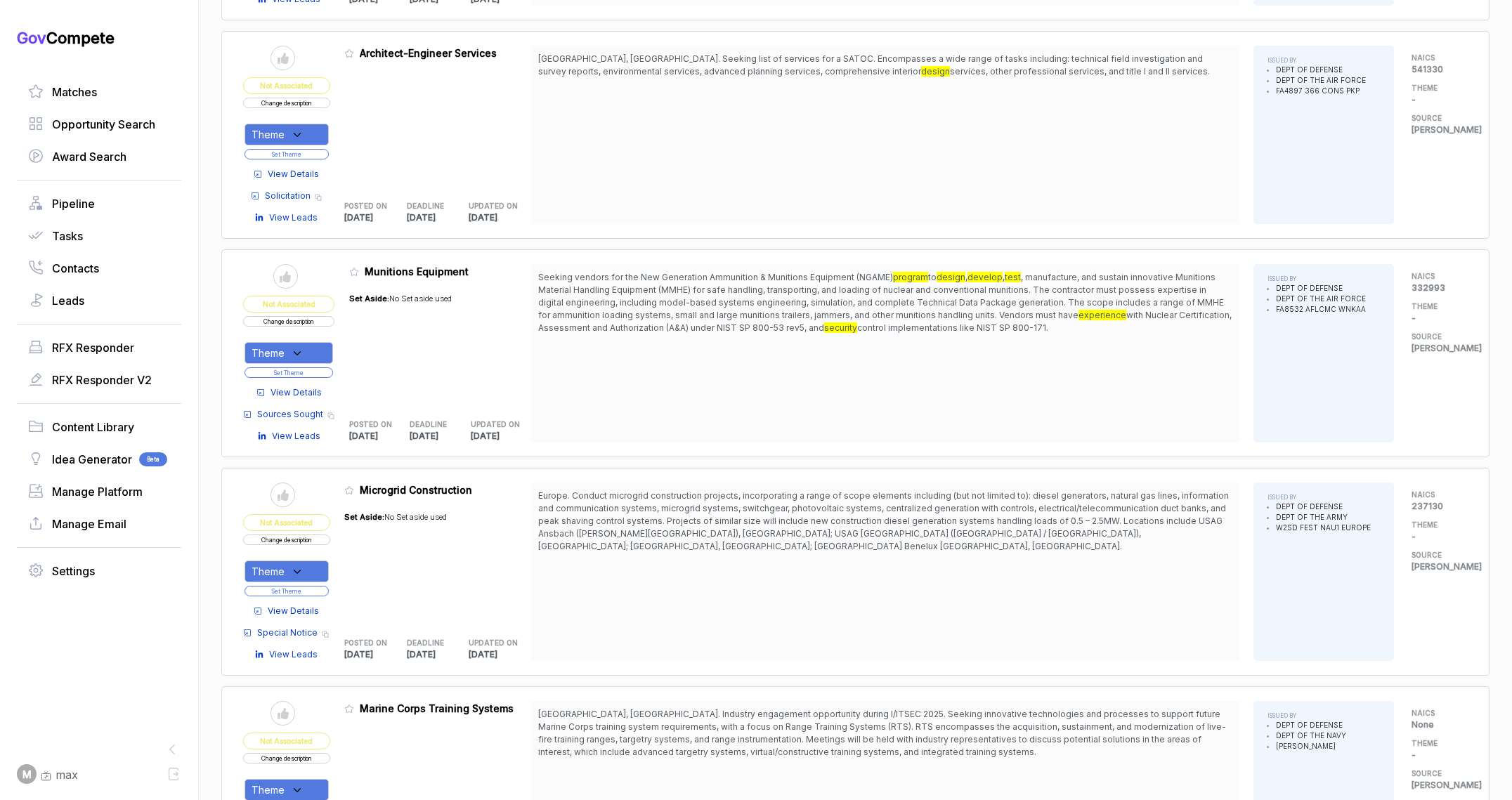
scroll to position [3467, 0]
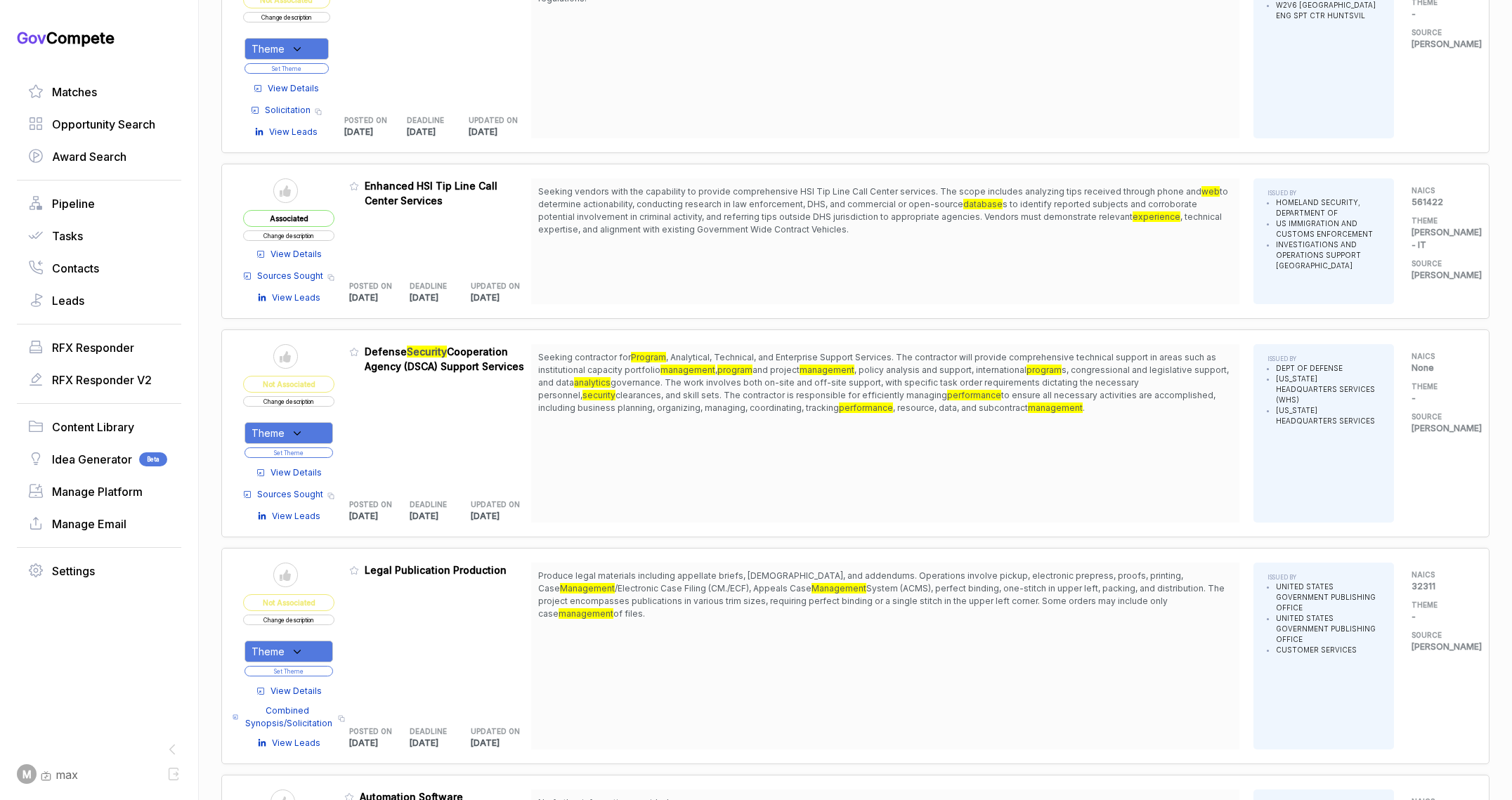
scroll to position [5203, 0]
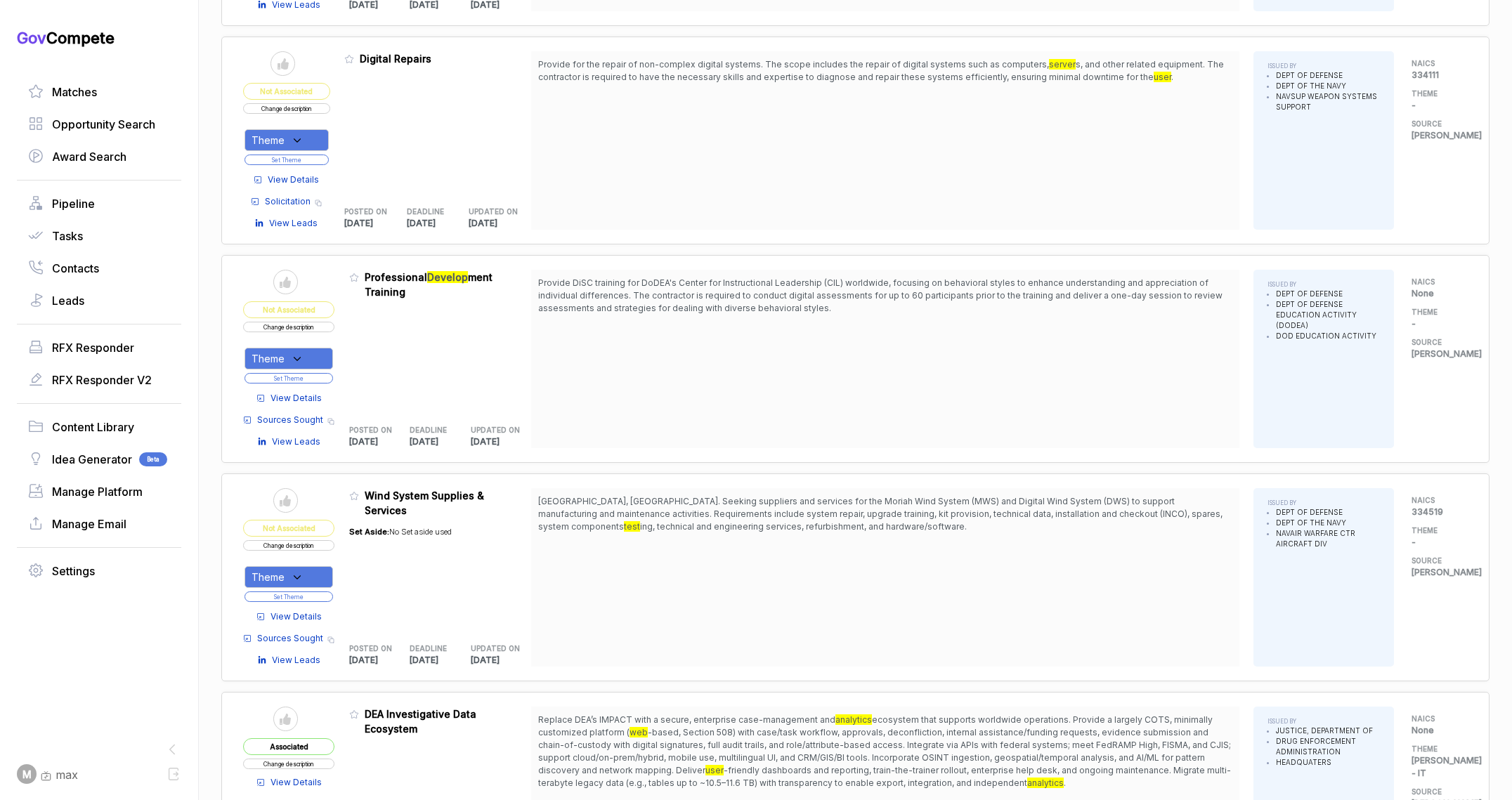
scroll to position [6671, 0]
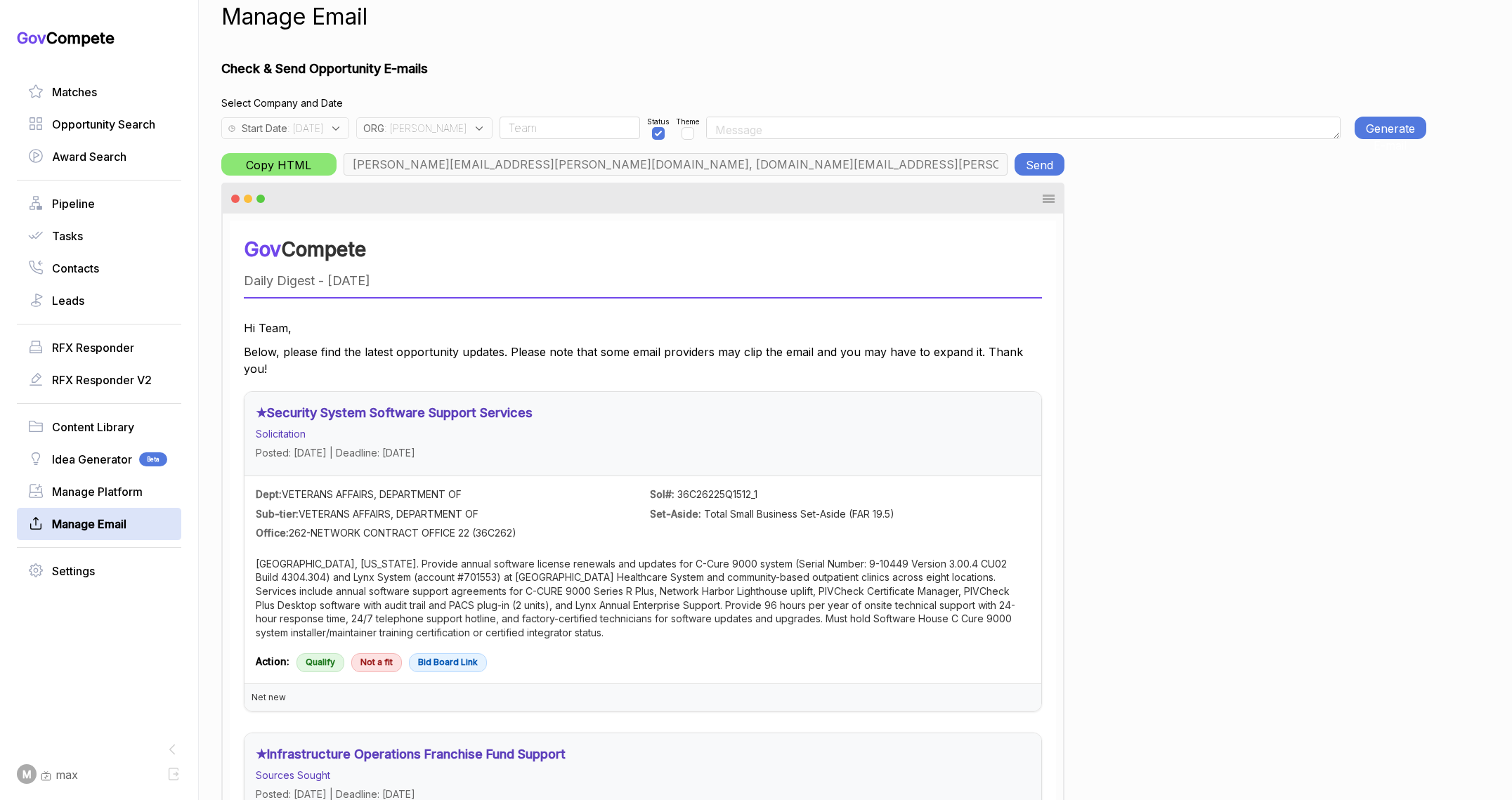
scroll to position [0, 418]
click at [323, 130] on span ": 2025-09-25" at bounding box center [305, 128] width 36 height 15
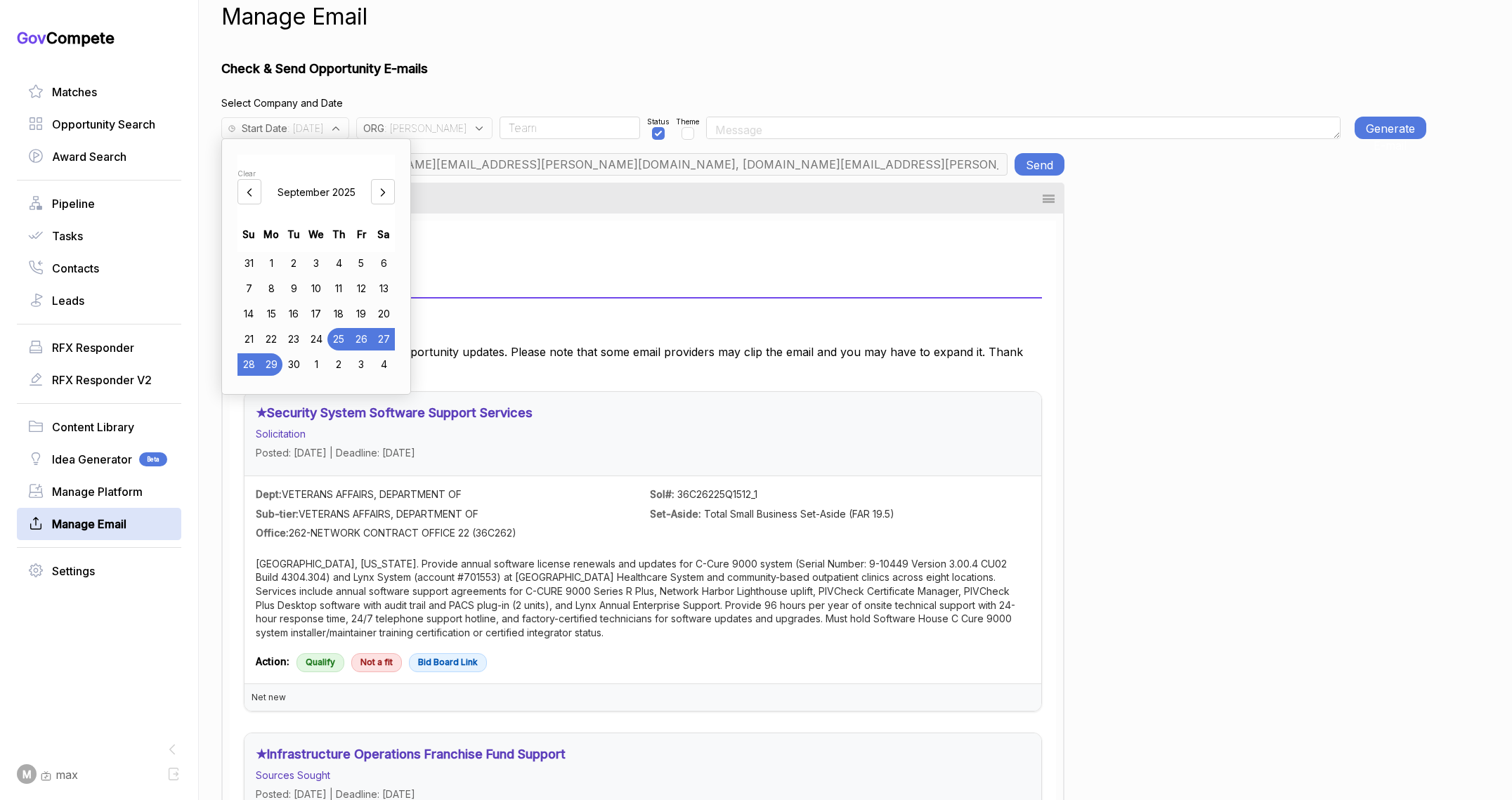
drag, startPoint x: 436, startPoint y: 59, endPoint x: 444, endPoint y: 116, distance: 57.6
click at [441, 70] on h1 "Check & Send Opportunity E-mails" at bounding box center [824, 68] width 1205 height 19
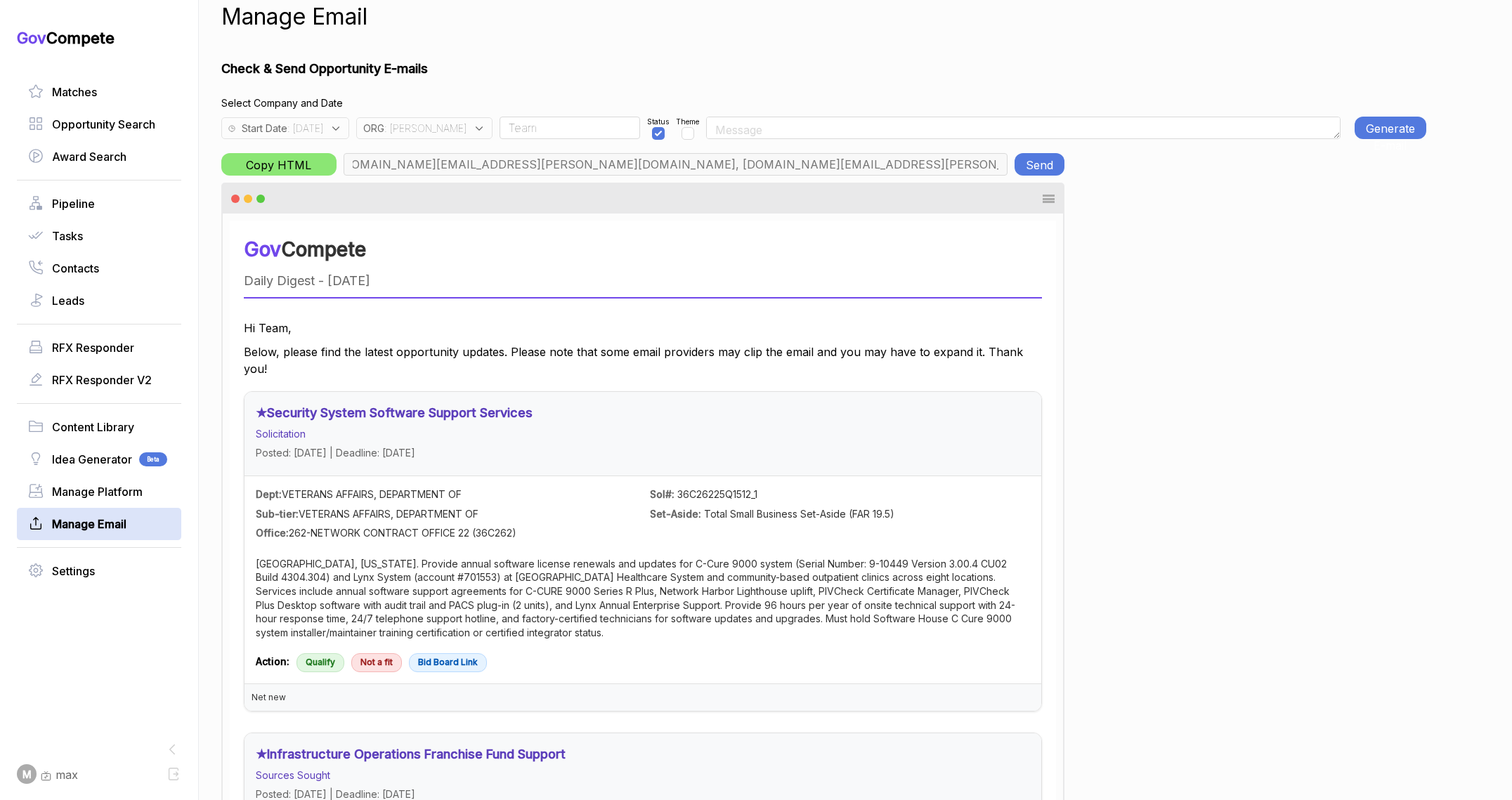
click at [473, 128] on icon at bounding box center [479, 128] width 13 height 13
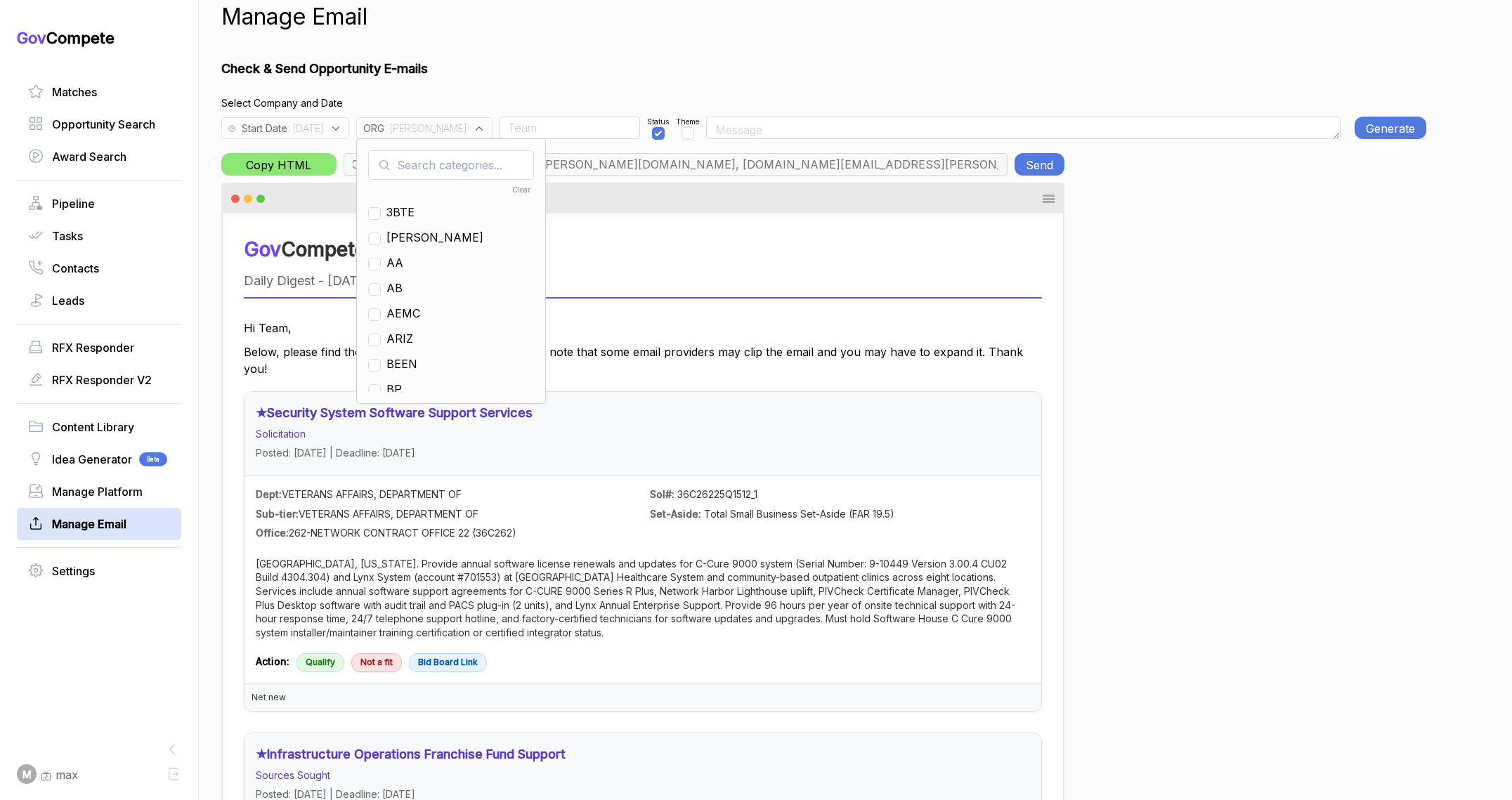
click at [444, 166] on input "text" at bounding box center [451, 166] width 166 height 30
checkbox input "true"
type input "ja"
drag, startPoint x: 420, startPoint y: 207, endPoint x: 423, endPoint y: 197, distance: 10.4
click at [423, 197] on ul "Clear JA JANU" at bounding box center [451, 286] width 166 height 211
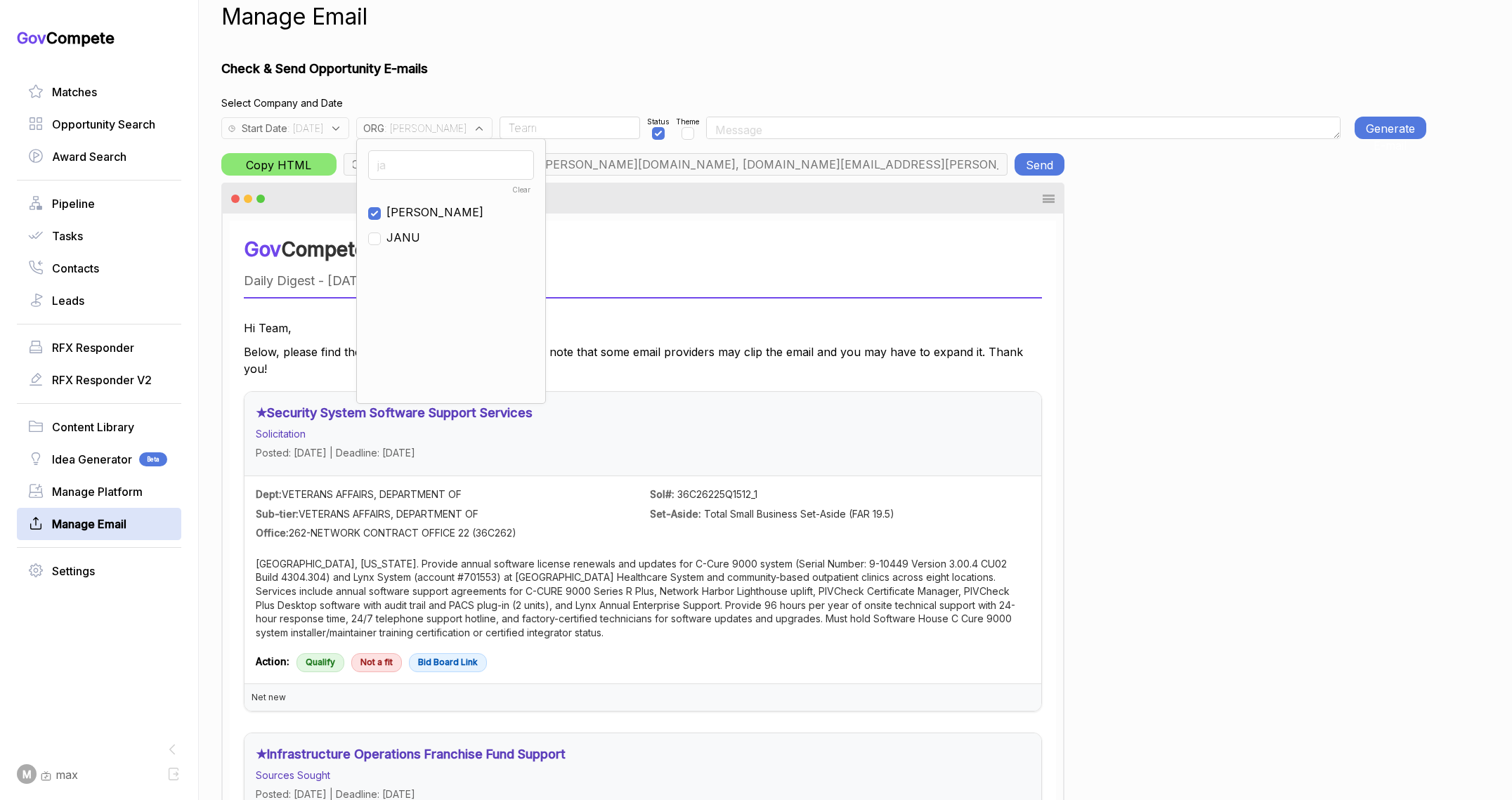
click at [427, 161] on input "ja" at bounding box center [451, 166] width 166 height 30
drag, startPoint x: 401, startPoint y: 210, endPoint x: 408, endPoint y: 174, distance: 36.7
click at [381, 210] on input "checkbox" at bounding box center [374, 213] width 13 height 13
checkbox input "false"
click at [410, 164] on input "ja" at bounding box center [451, 166] width 166 height 30
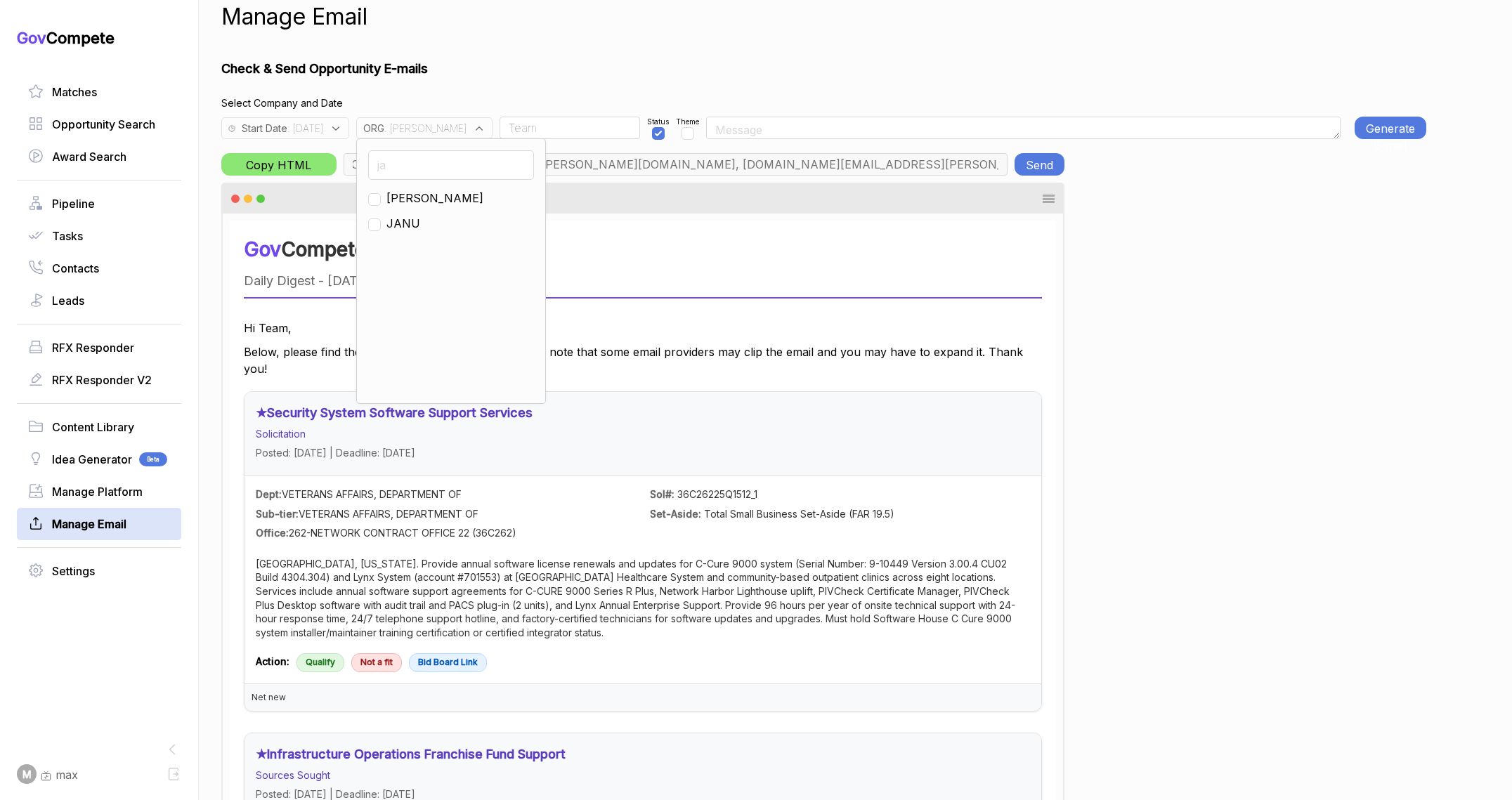
click at [410, 164] on input "ja" at bounding box center [451, 166] width 166 height 30
type input "en"
click at [381, 218] on input "checkbox" at bounding box center [374, 224] width 13 height 13
checkbox input "true"
click at [467, 95] on h4 "Select Company and Date" at bounding box center [824, 103] width 1205 height 15
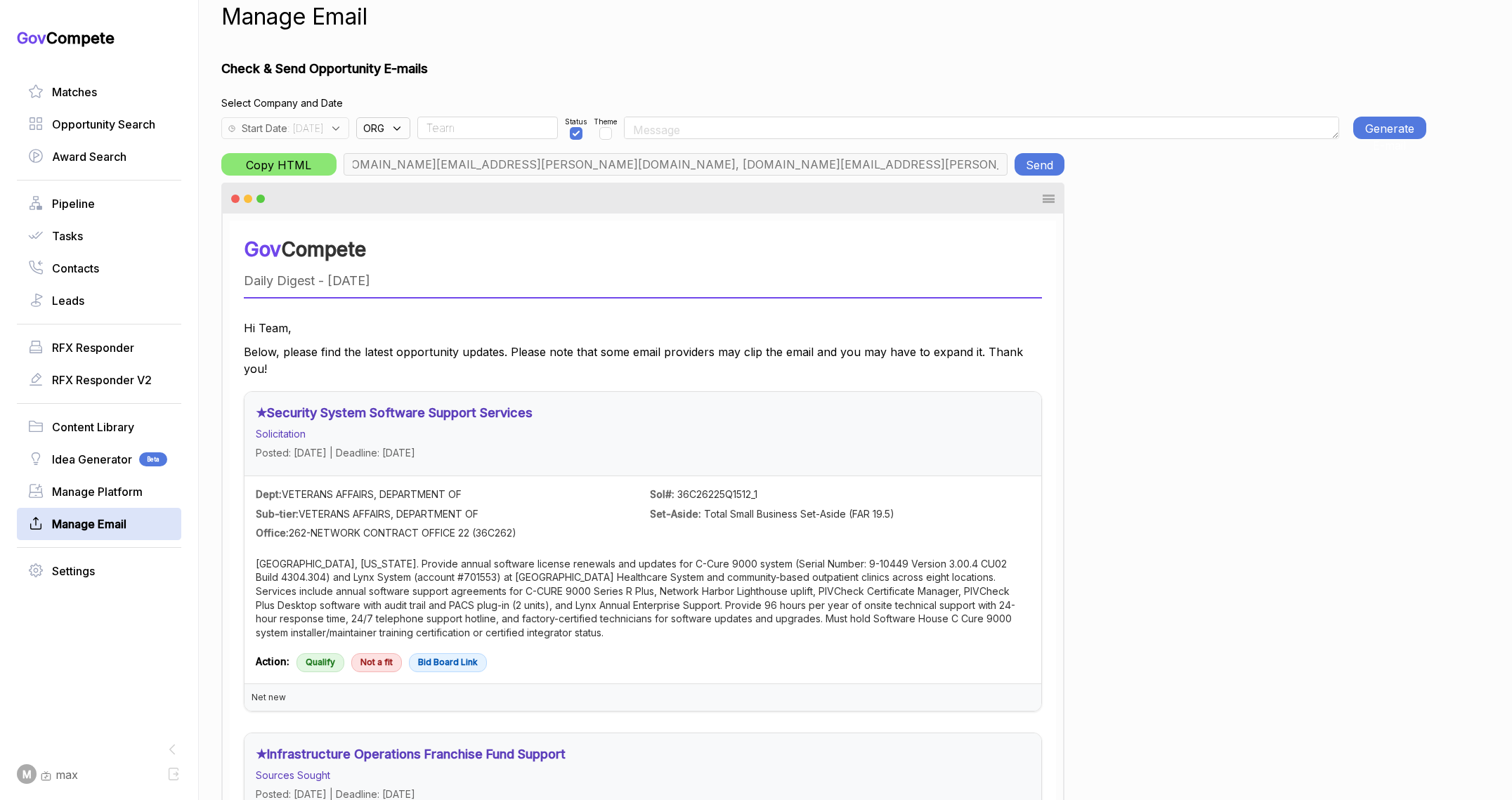
type input "max@macronometry.com, pwilson@ensembleconsultancy.com, nreyna@ensembleconsultan…"
click at [1391, 128] on button "Generate E-mail" at bounding box center [1390, 127] width 72 height 22
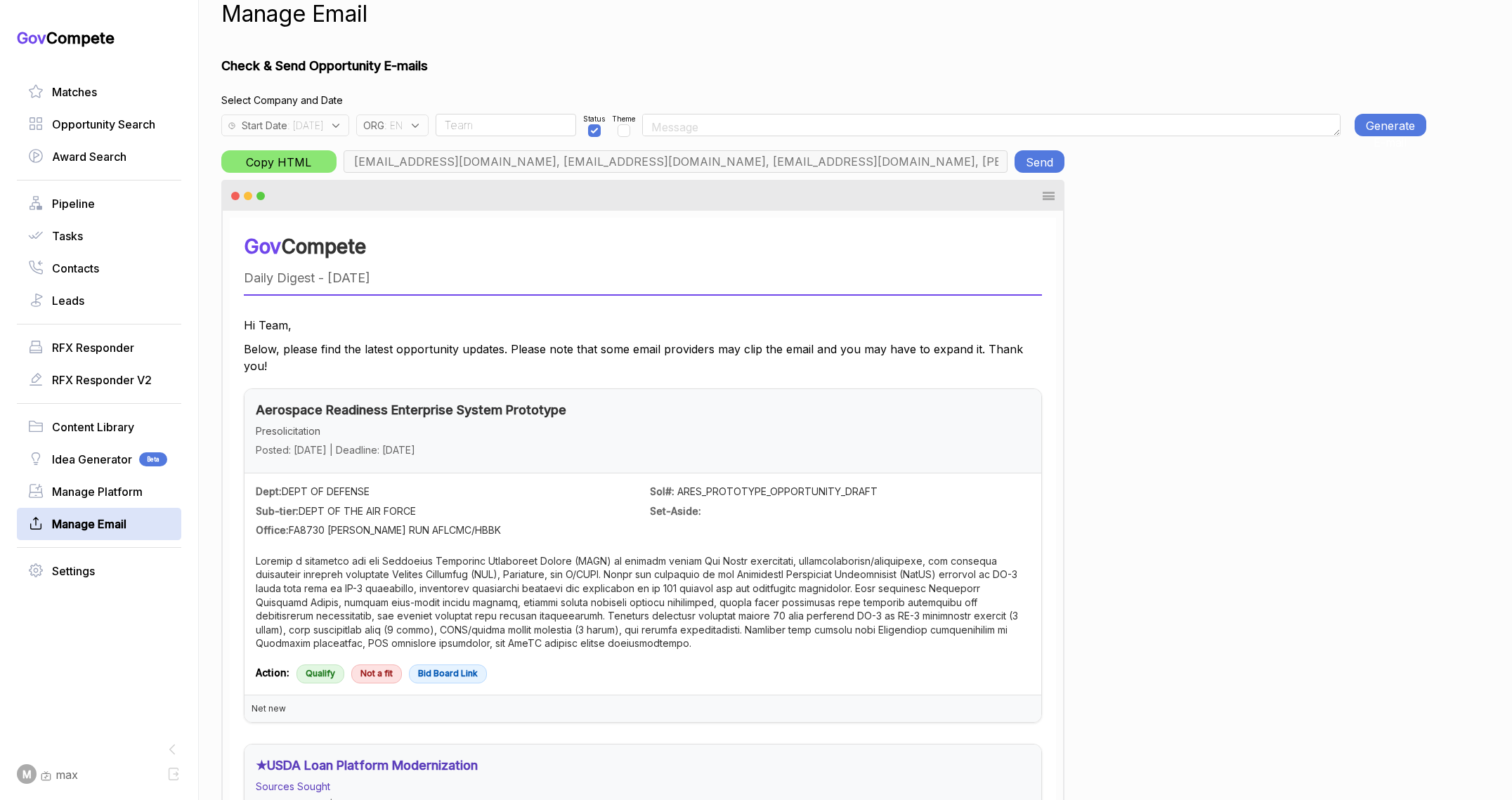
scroll to position [0, 0]
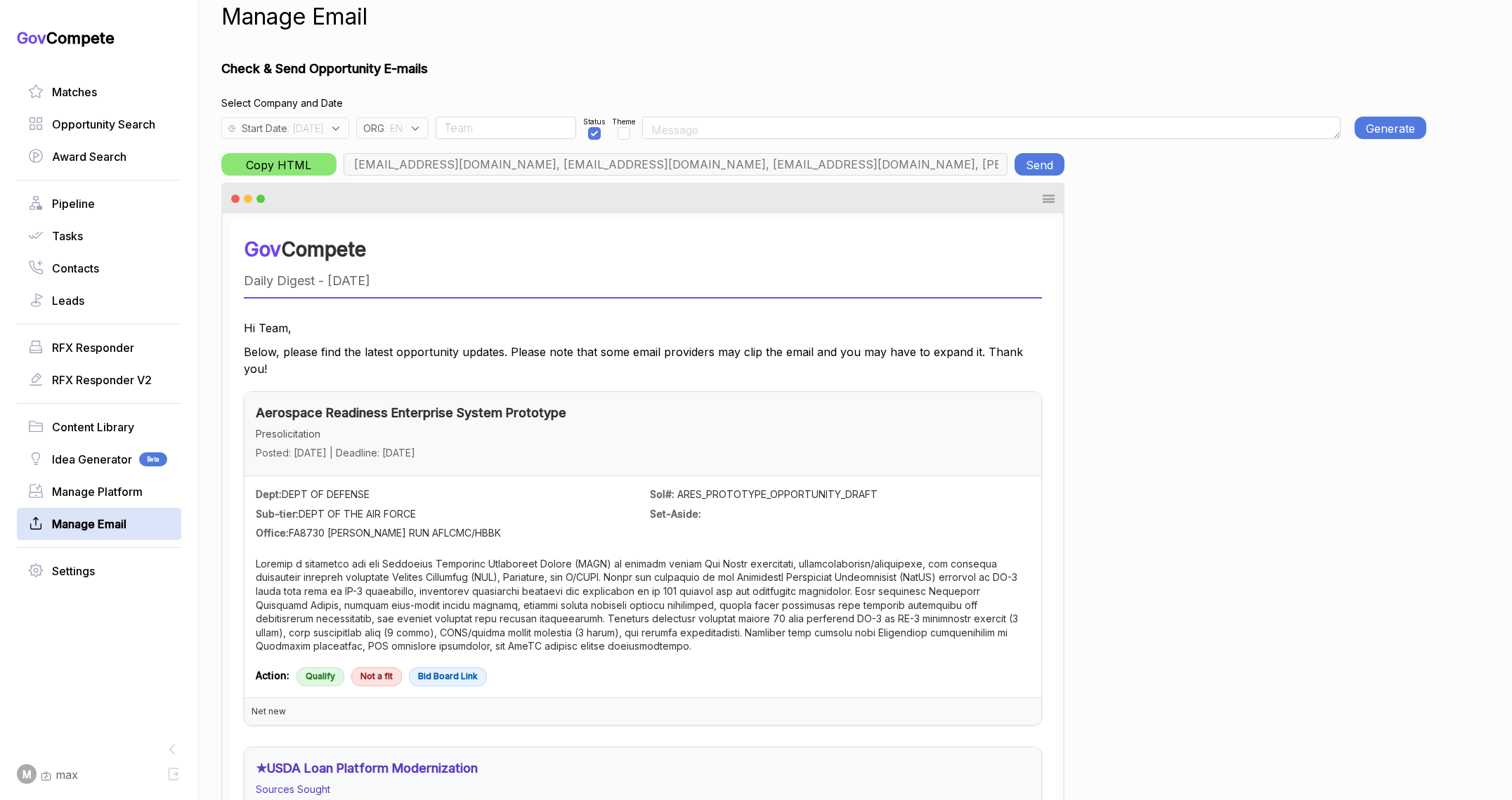
click at [1052, 160] on button "Send" at bounding box center [1039, 164] width 50 height 22
click at [403, 127] on span ": EN" at bounding box center [393, 128] width 18 height 15
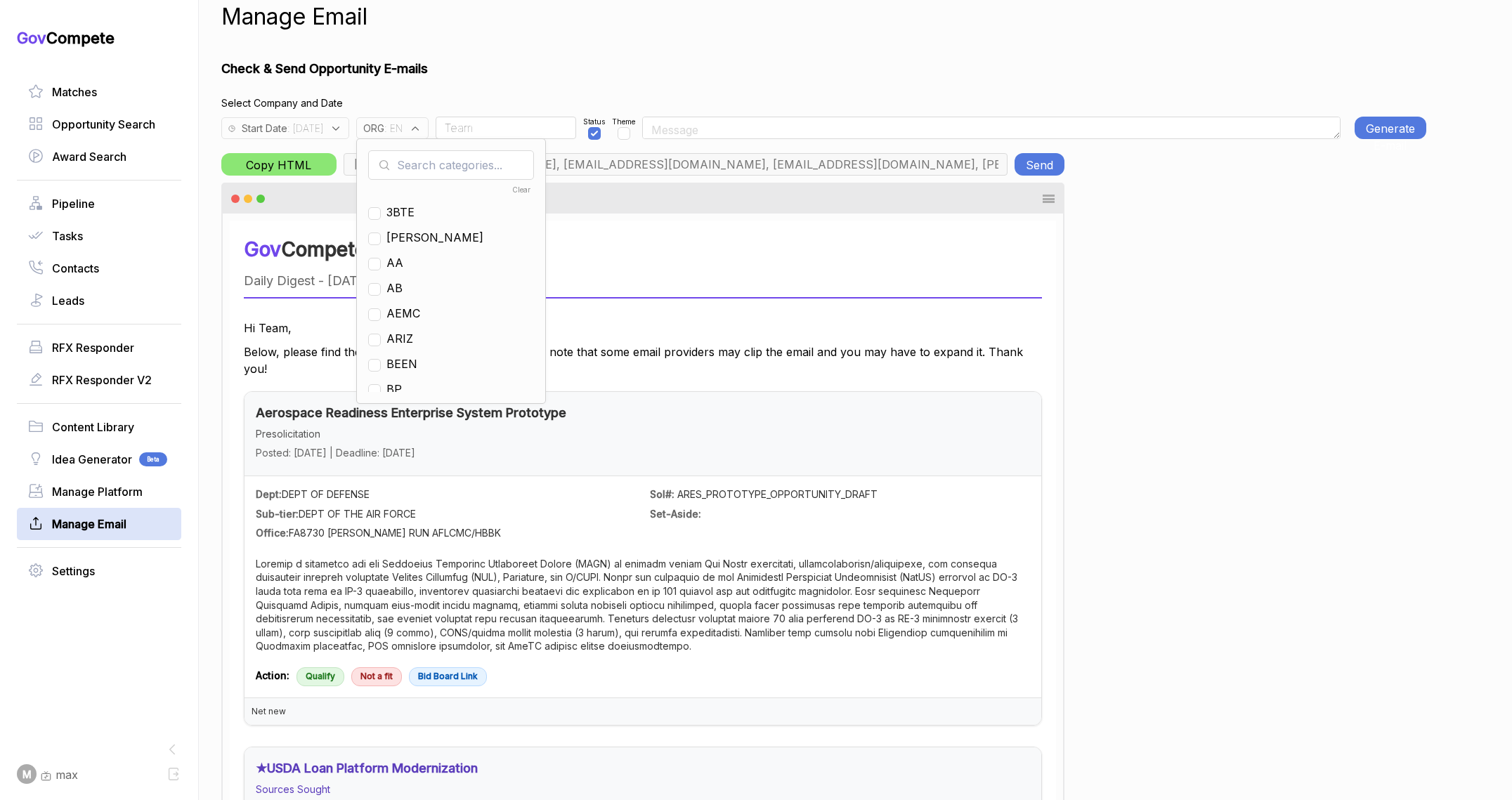
click at [440, 151] on input "text" at bounding box center [451, 166] width 166 height 30
checkbox input "true"
type input "en"
click at [403, 239] on span "EN" at bounding box center [394, 237] width 16 height 17
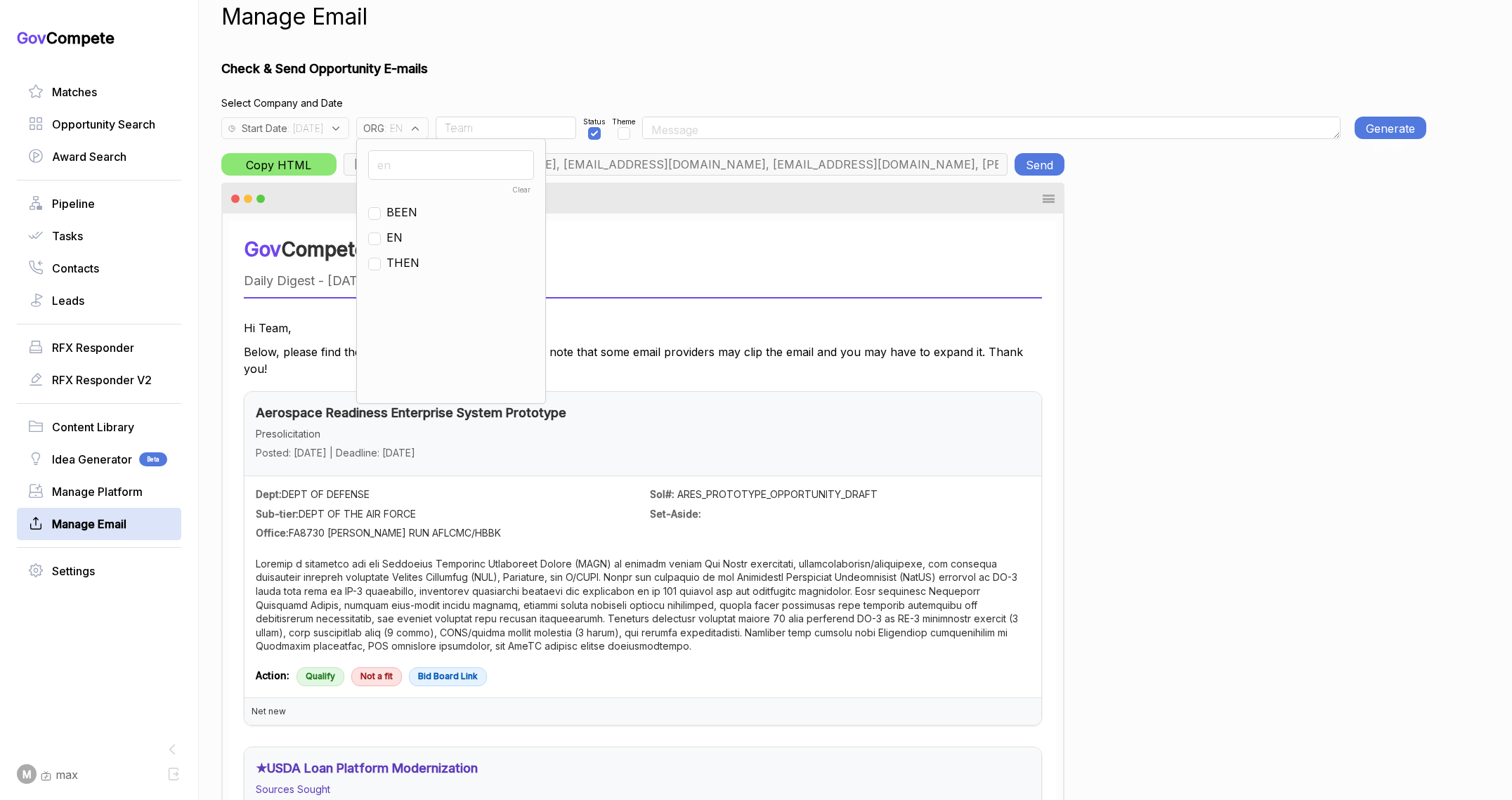
checkbox input "false"
click at [435, 171] on input "en" at bounding box center [451, 166] width 166 height 30
type input "ps"
click at [381, 198] on input "checkbox" at bounding box center [374, 199] width 13 height 13
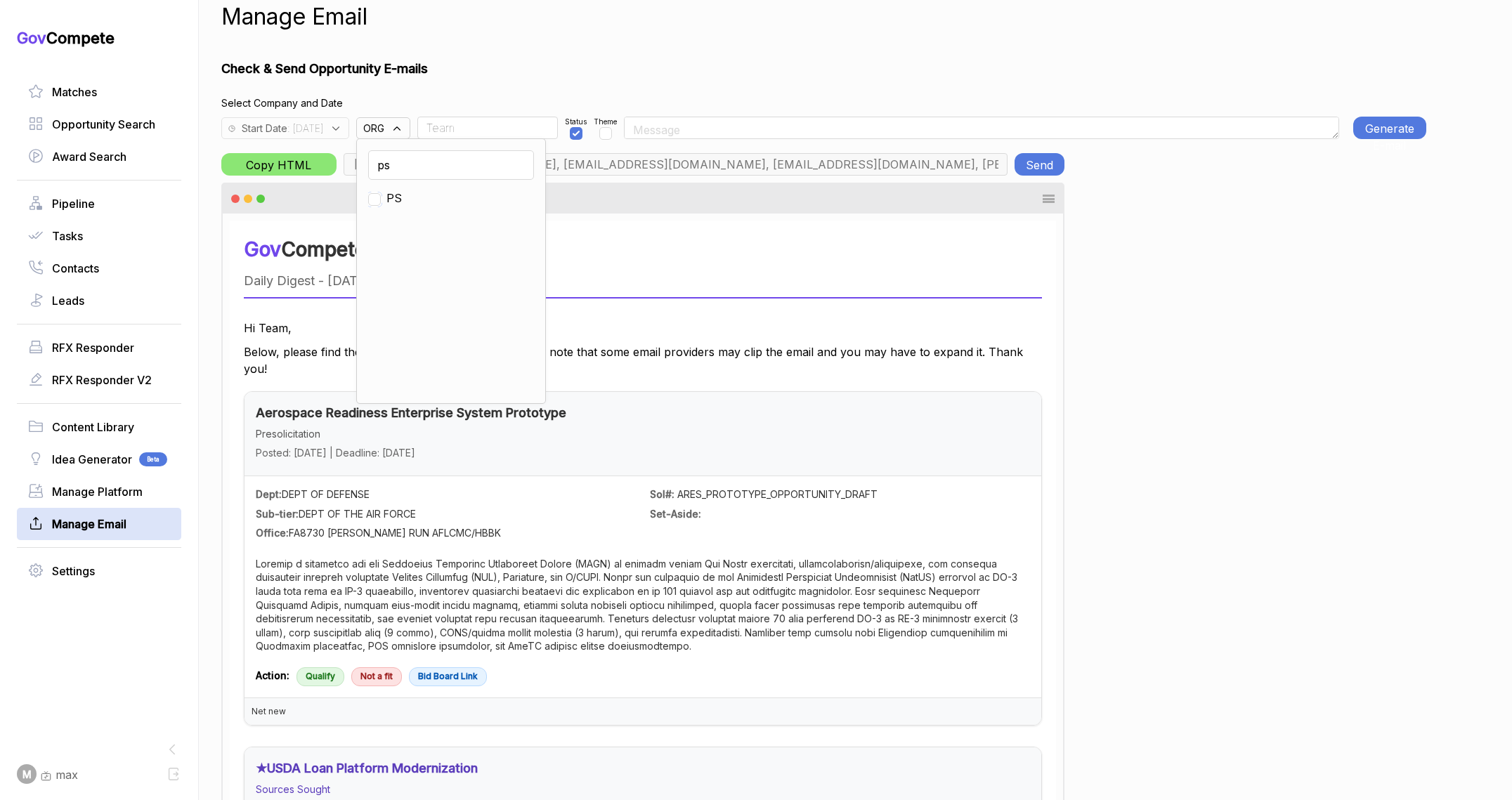
checkbox input "true"
drag, startPoint x: 480, startPoint y: 56, endPoint x: 491, endPoint y: 66, distance: 14.9
click at [480, 56] on div "Manage Email Check & Send Opportunity E-mails Select Company and Date Start Dat…" at bounding box center [824, 400] width 1205 height 800
type input "rudy.delosreyes@pie-ps.com, max@macronometry.com, abigail@govcompete.com"
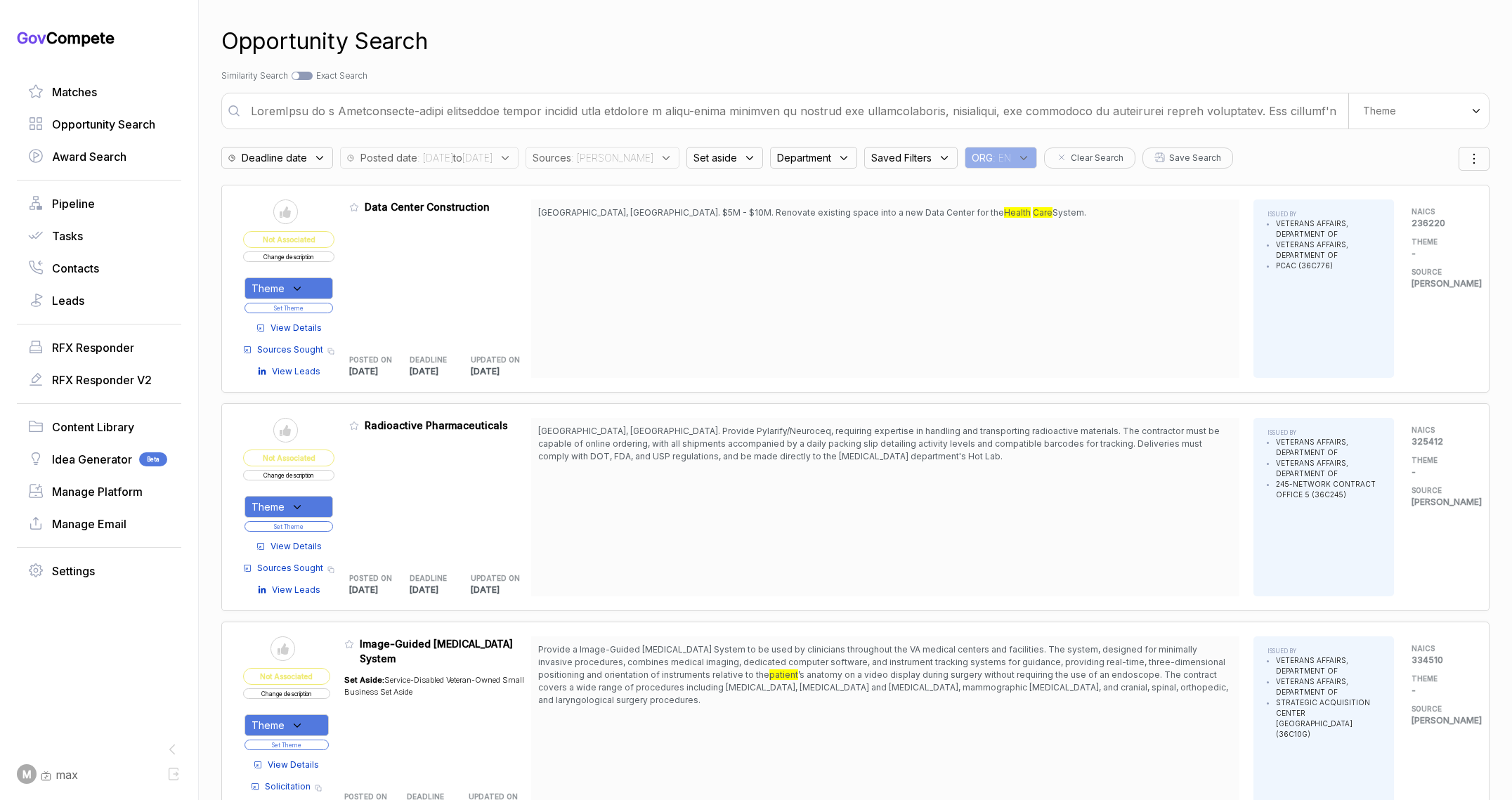
click at [494, 119] on input "text" at bounding box center [795, 111] width 1106 height 28
click at [493, 119] on input "text" at bounding box center [795, 111] width 1106 height 28
